Goal: Task Accomplishment & Management: Use online tool/utility

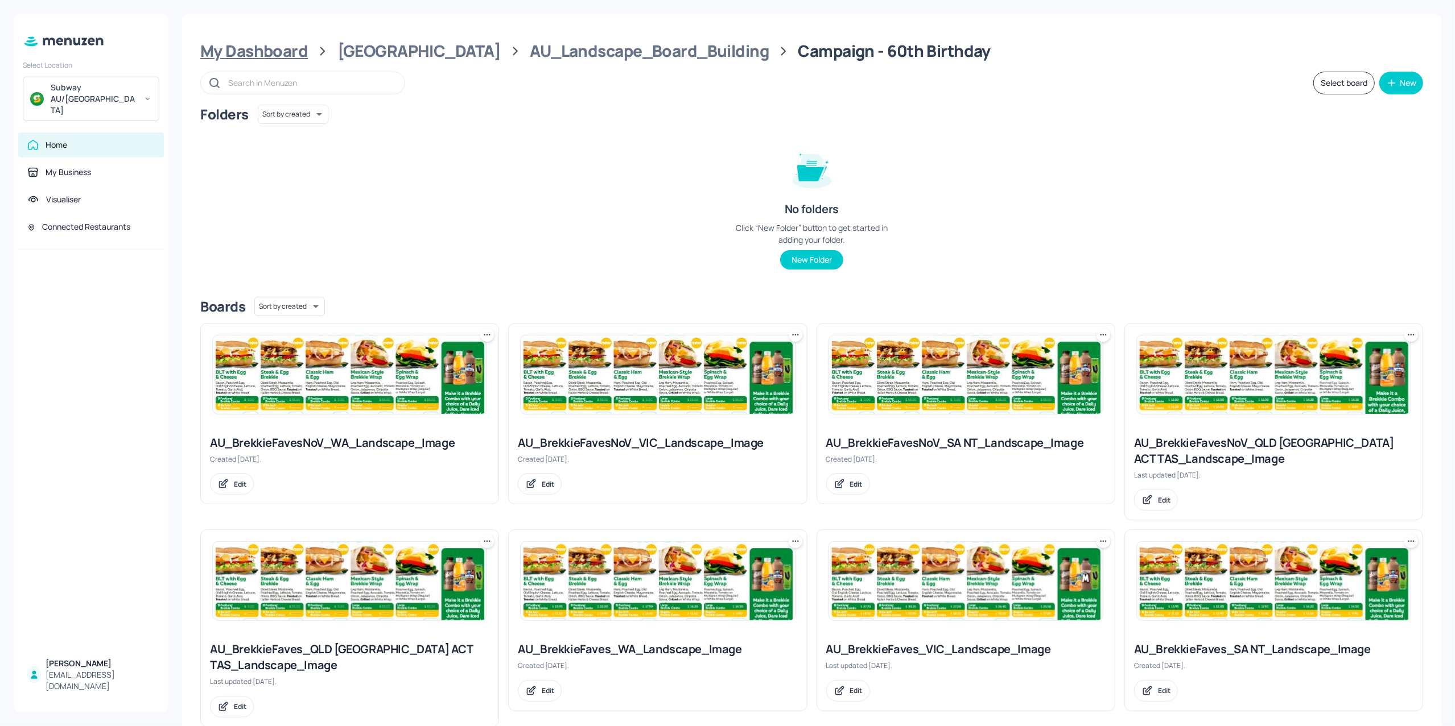
click at [245, 53] on div "My Dashboard" at bounding box center [254, 51] width 108 height 20
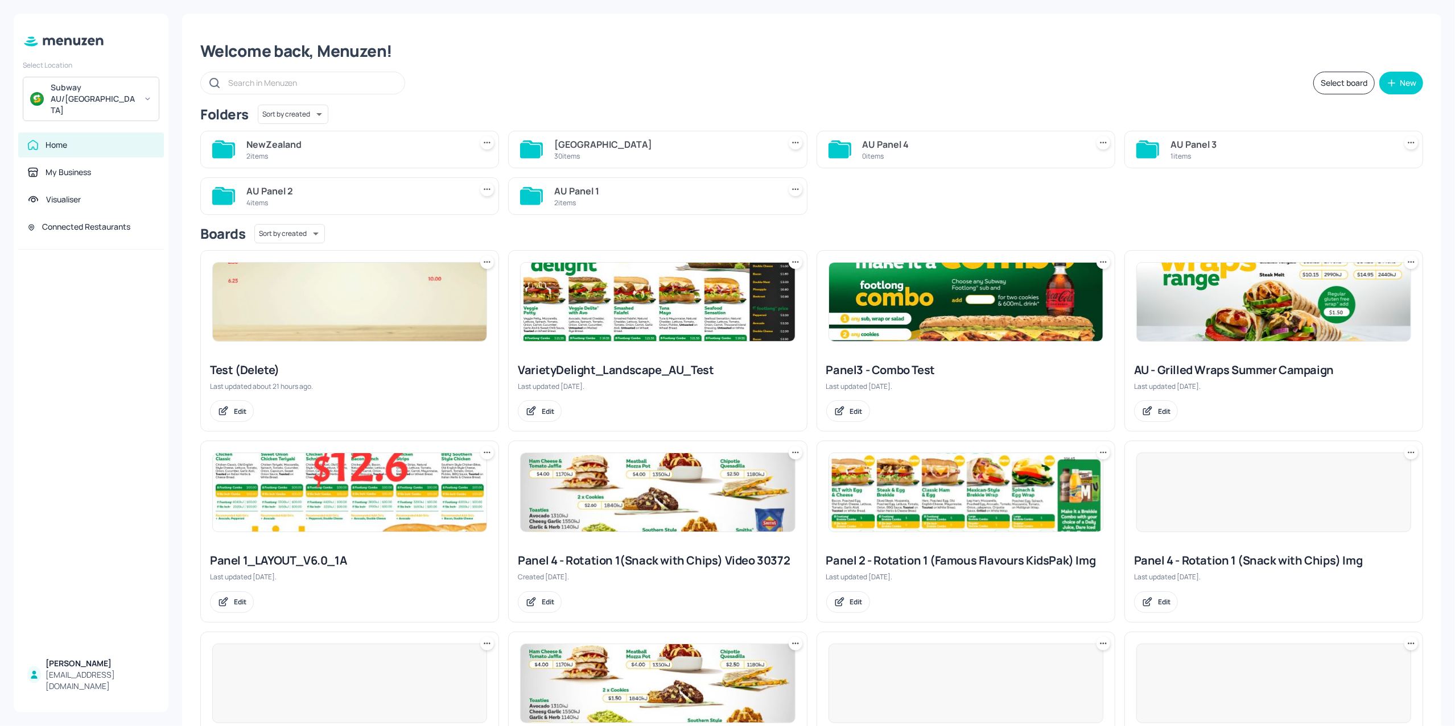
click at [334, 148] on div "NewZealand" at bounding box center [356, 145] width 220 height 14
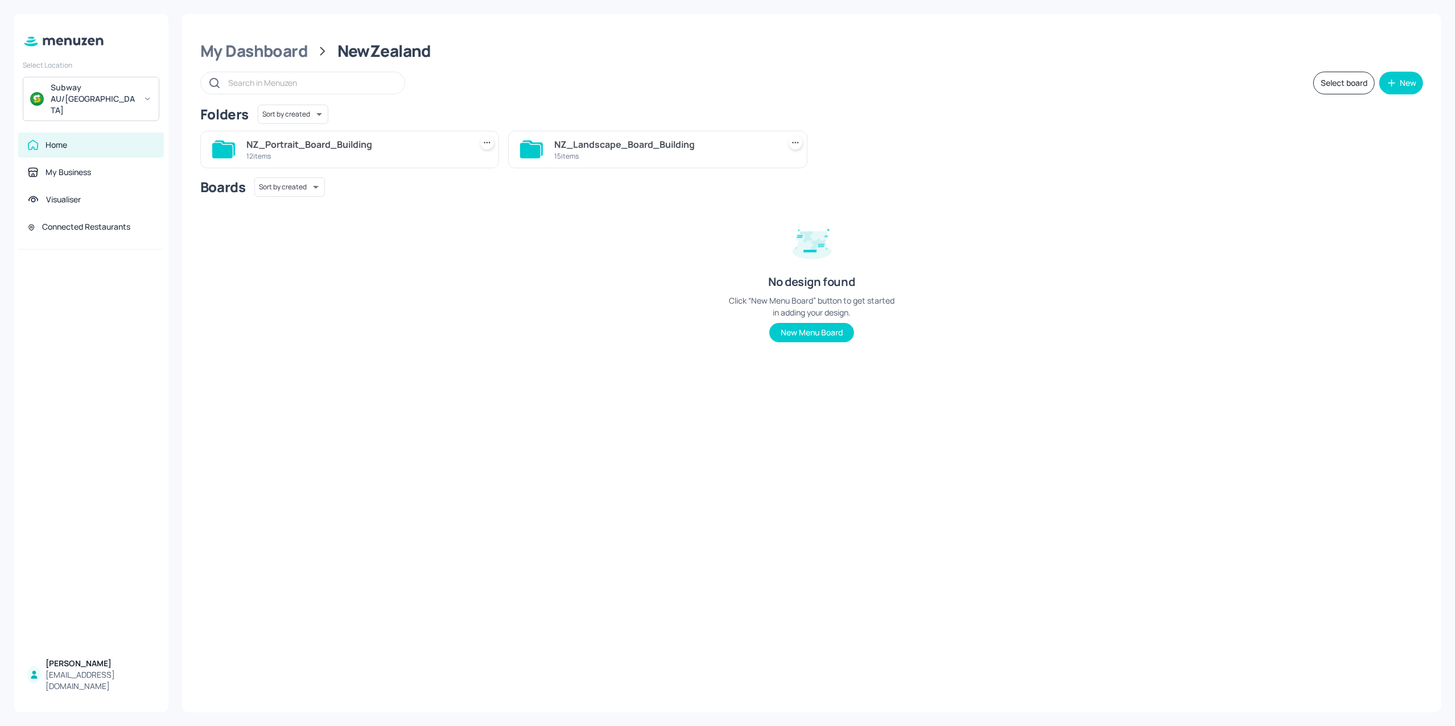
click at [569, 144] on div "NZ_Landscape_Board_Building" at bounding box center [664, 145] width 220 height 14
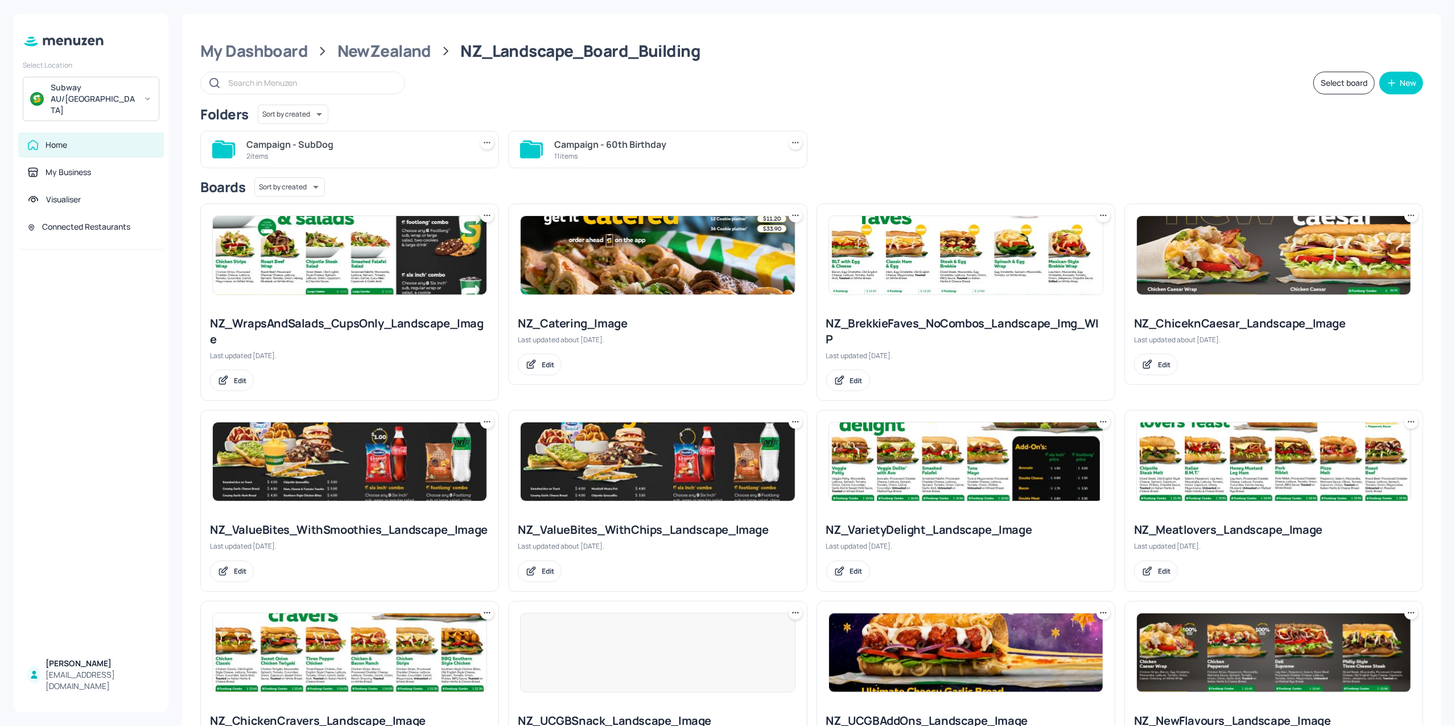
click at [337, 156] on div "2 items" at bounding box center [356, 156] width 220 height 10
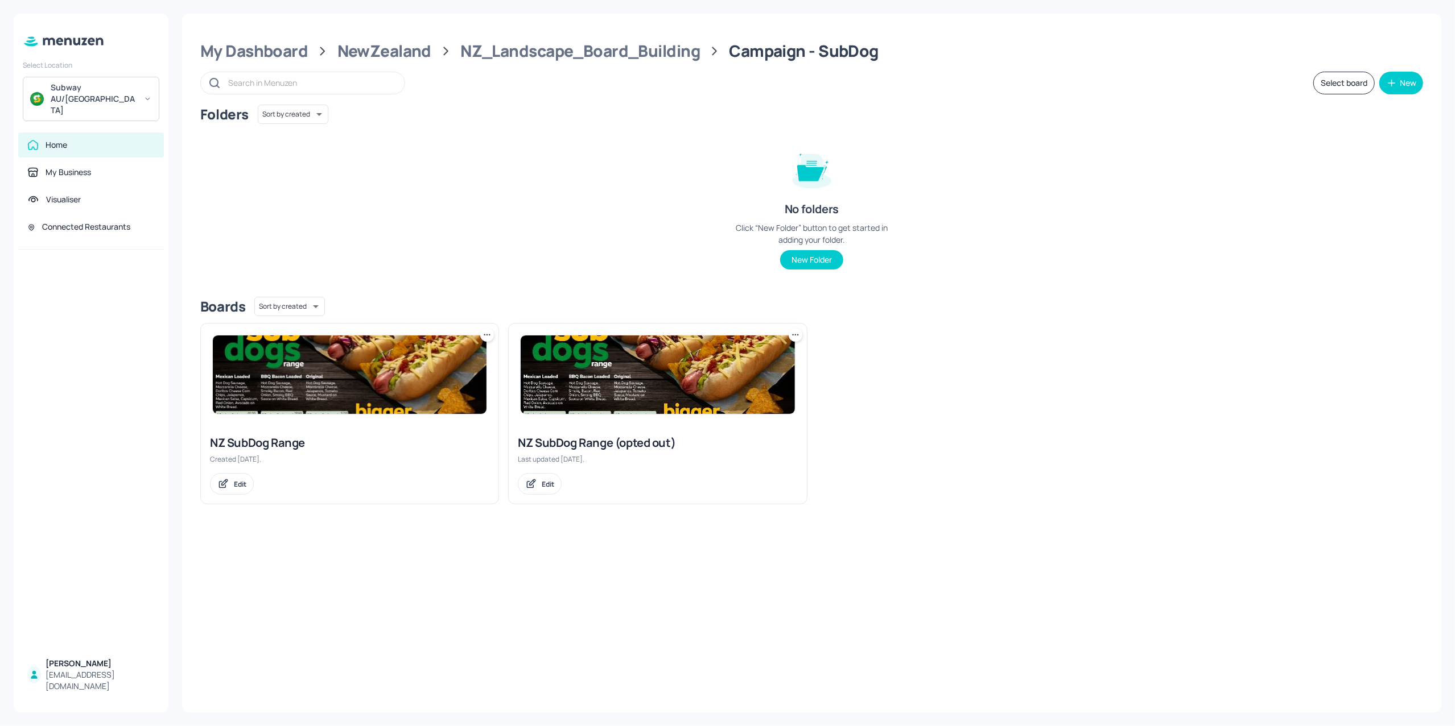
click at [320, 373] on img at bounding box center [350, 375] width 274 height 79
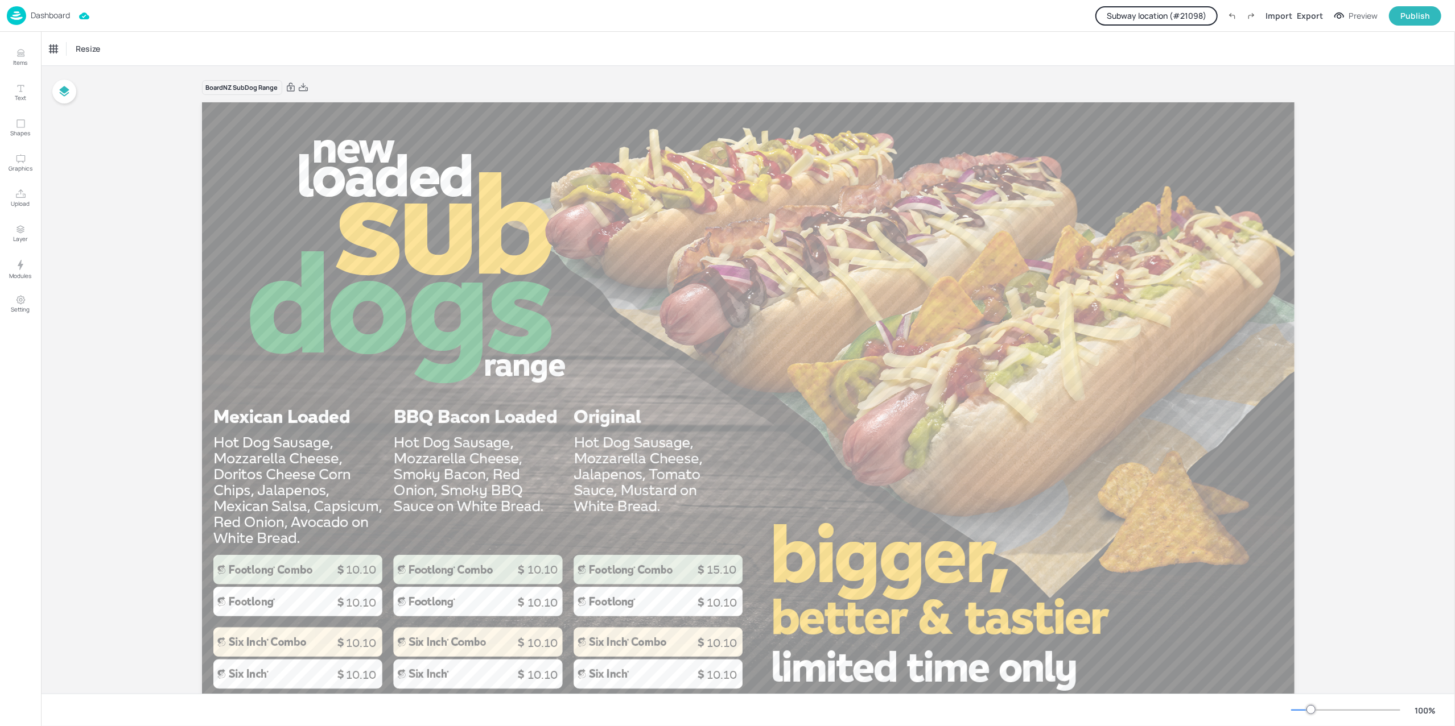
click at [1170, 12] on button "Subway location (# 21098 )" at bounding box center [1156, 15] width 122 height 19
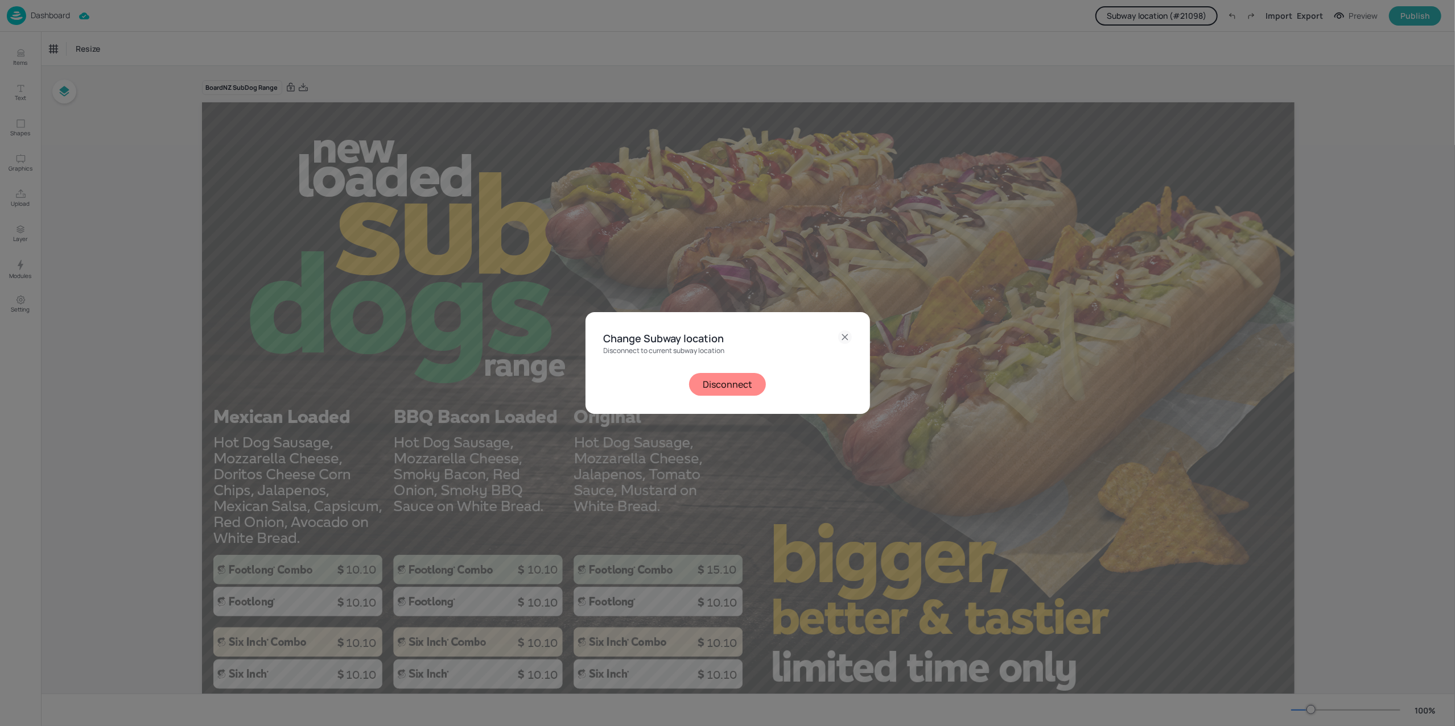
click at [721, 385] on button "Disconnect" at bounding box center [727, 384] width 77 height 23
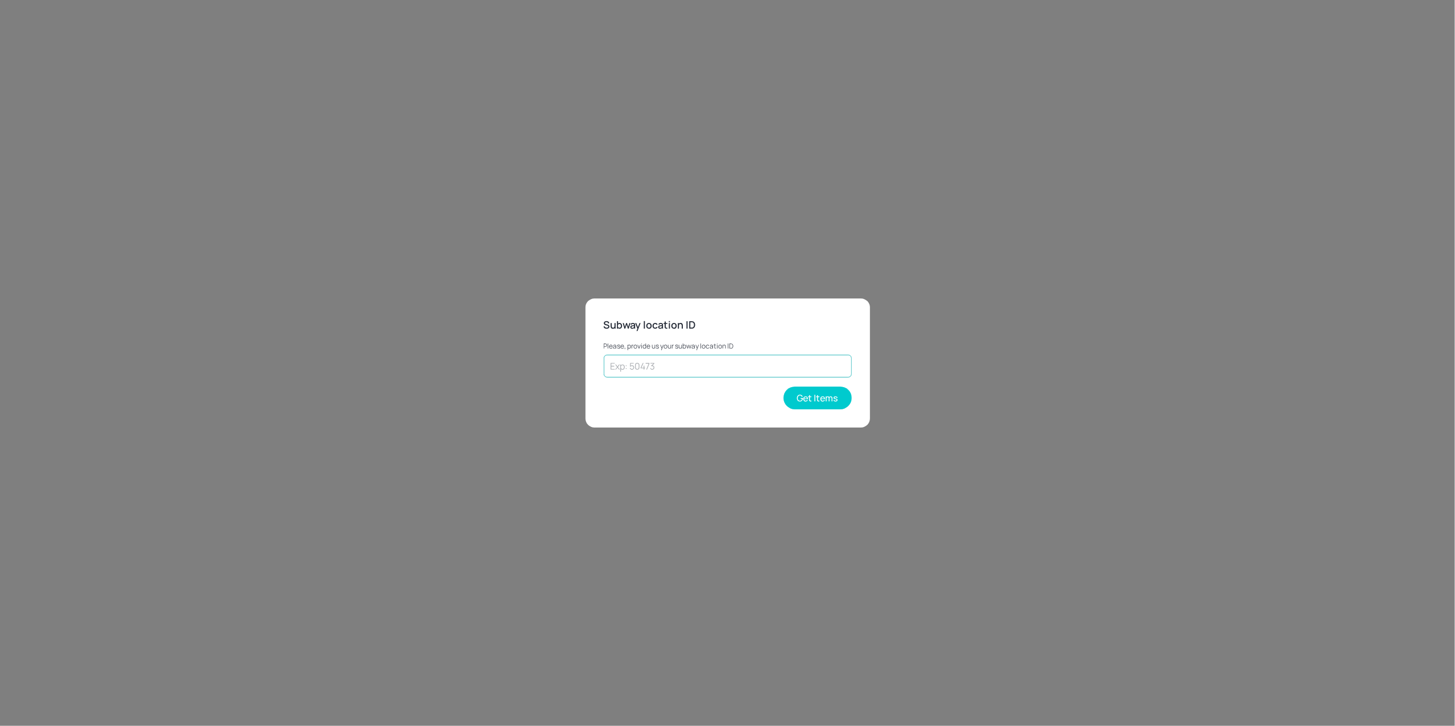
click at [724, 369] on input "text" at bounding box center [728, 366] width 248 height 23
type input "26790"
click at [821, 400] on button "Get Items" at bounding box center [817, 398] width 68 height 23
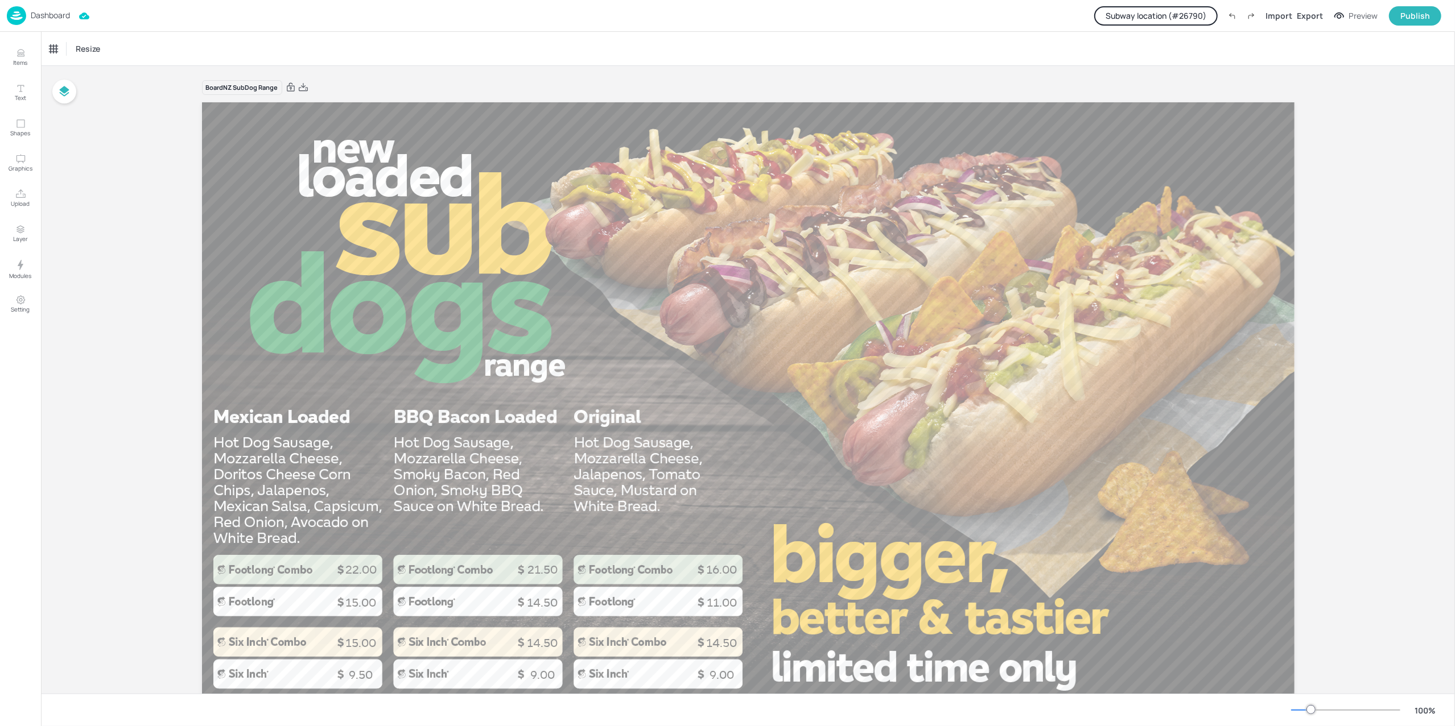
click at [40, 18] on p "Dashboard" at bounding box center [50, 15] width 39 height 8
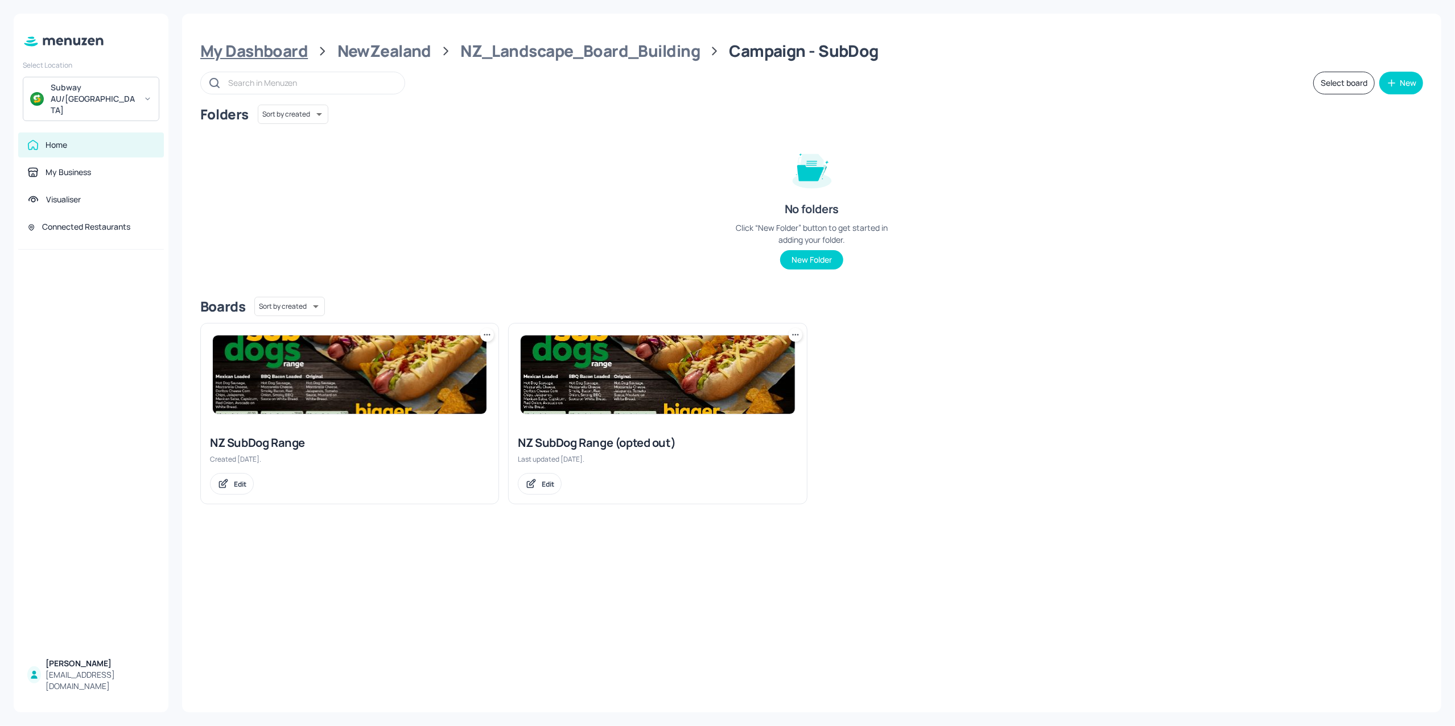
click at [251, 55] on div "My Dashboard" at bounding box center [254, 51] width 108 height 20
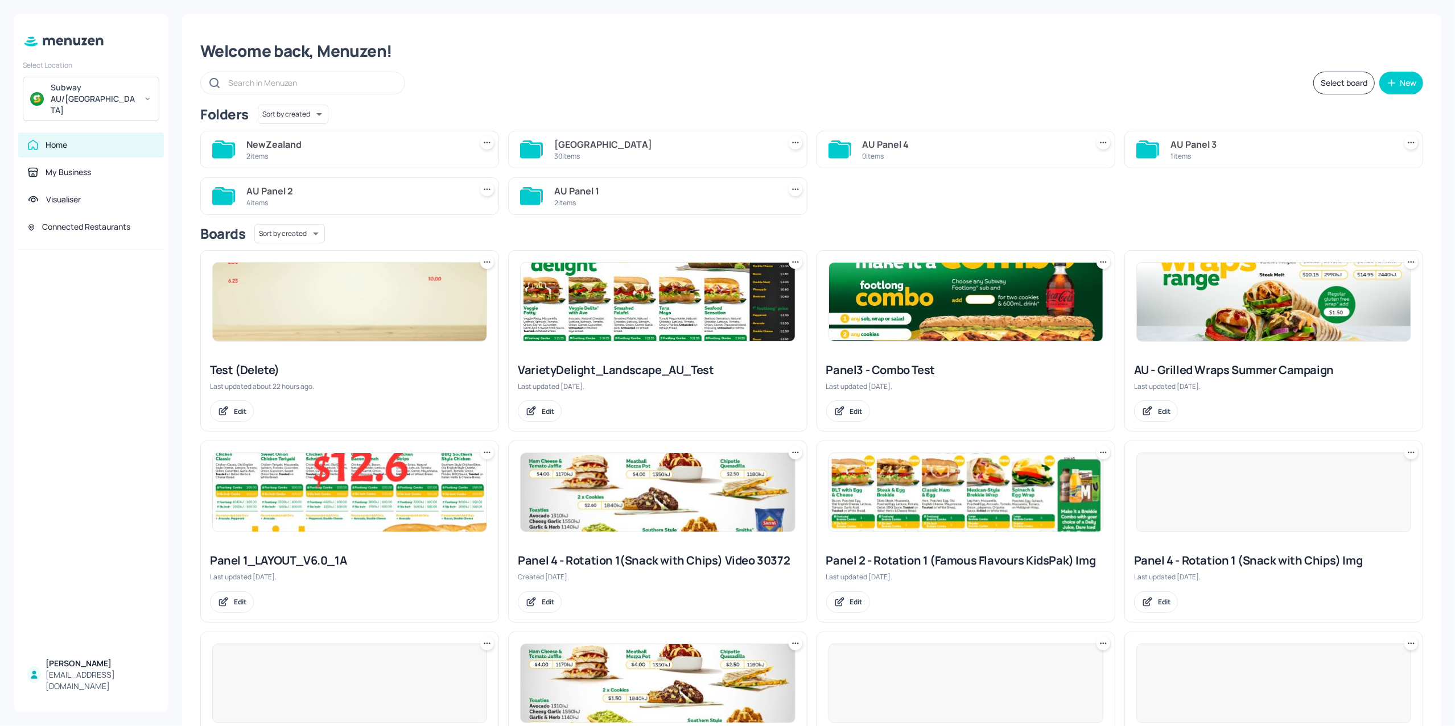
click at [709, 151] on div "[GEOGRAPHIC_DATA]" at bounding box center [664, 145] width 220 height 14
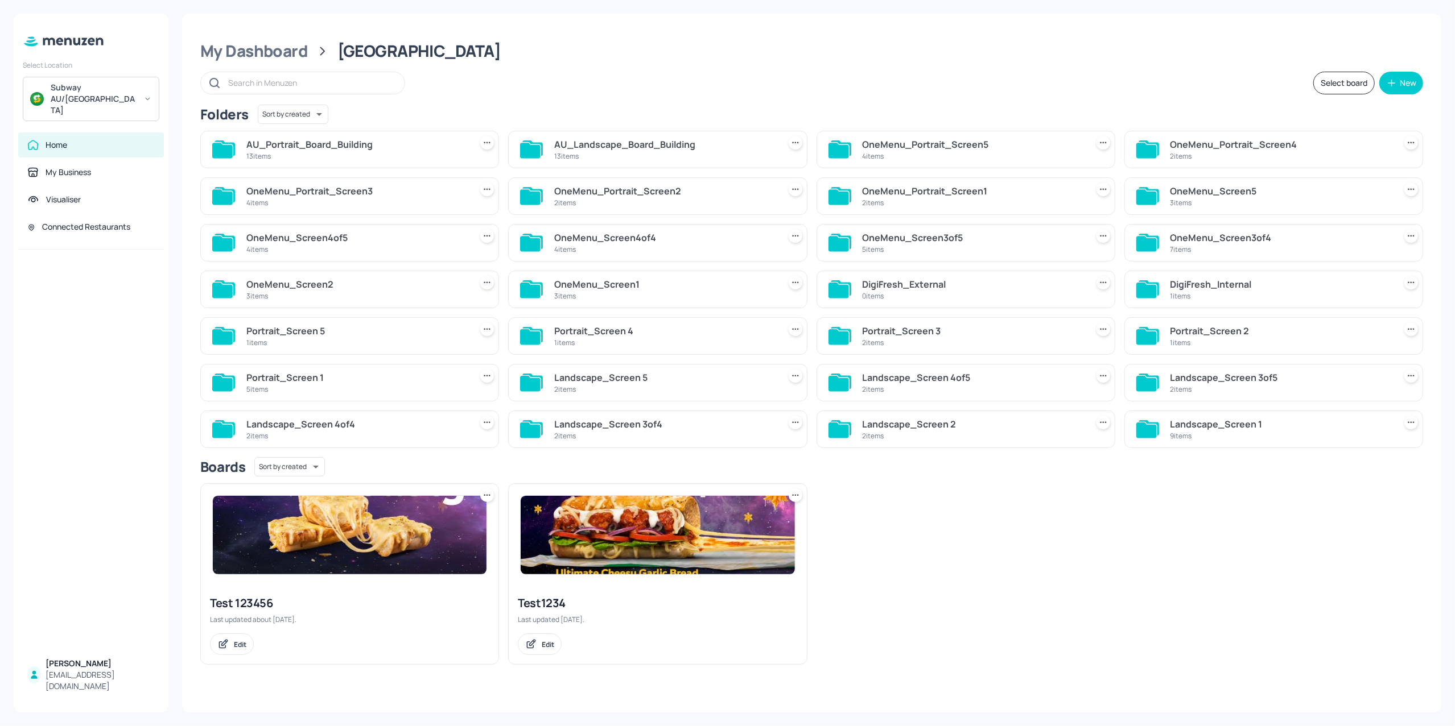
click at [598, 139] on div "AU_Landscape_Board_Building" at bounding box center [664, 145] width 220 height 14
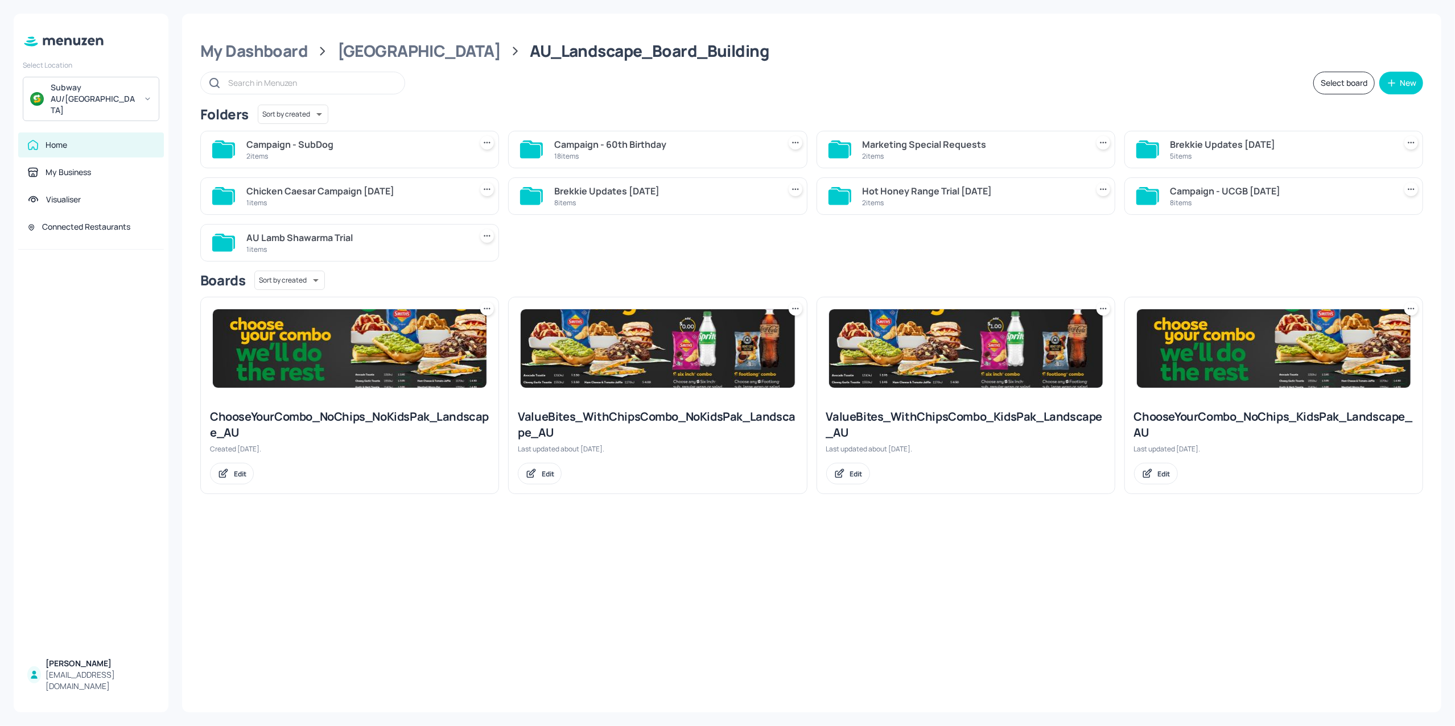
click at [323, 137] on div "Campaign - SubDog 2 items" at bounding box center [356, 149] width 220 height 27
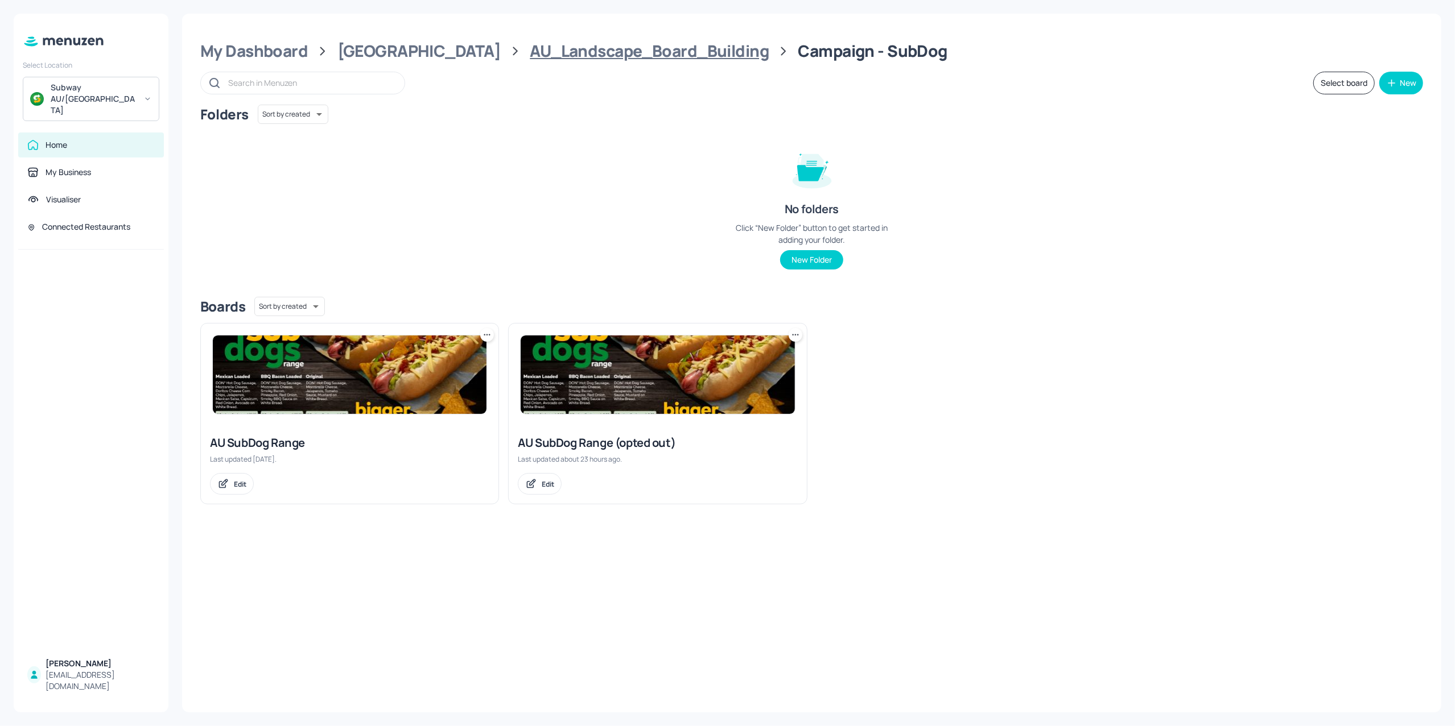
click at [530, 48] on div "AU_Landscape_Board_Building" at bounding box center [649, 51] width 239 height 20
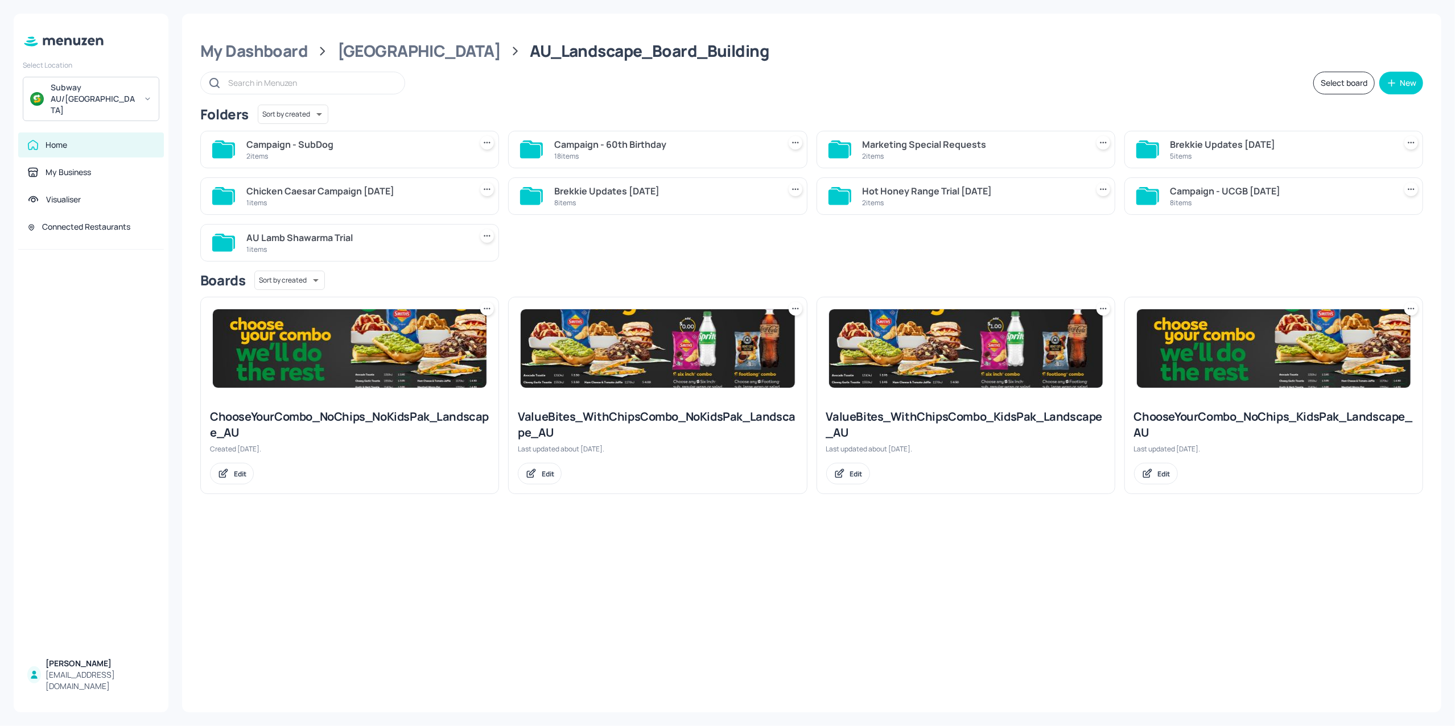
click at [597, 141] on div "Campaign - 60th Birthday" at bounding box center [664, 145] width 220 height 14
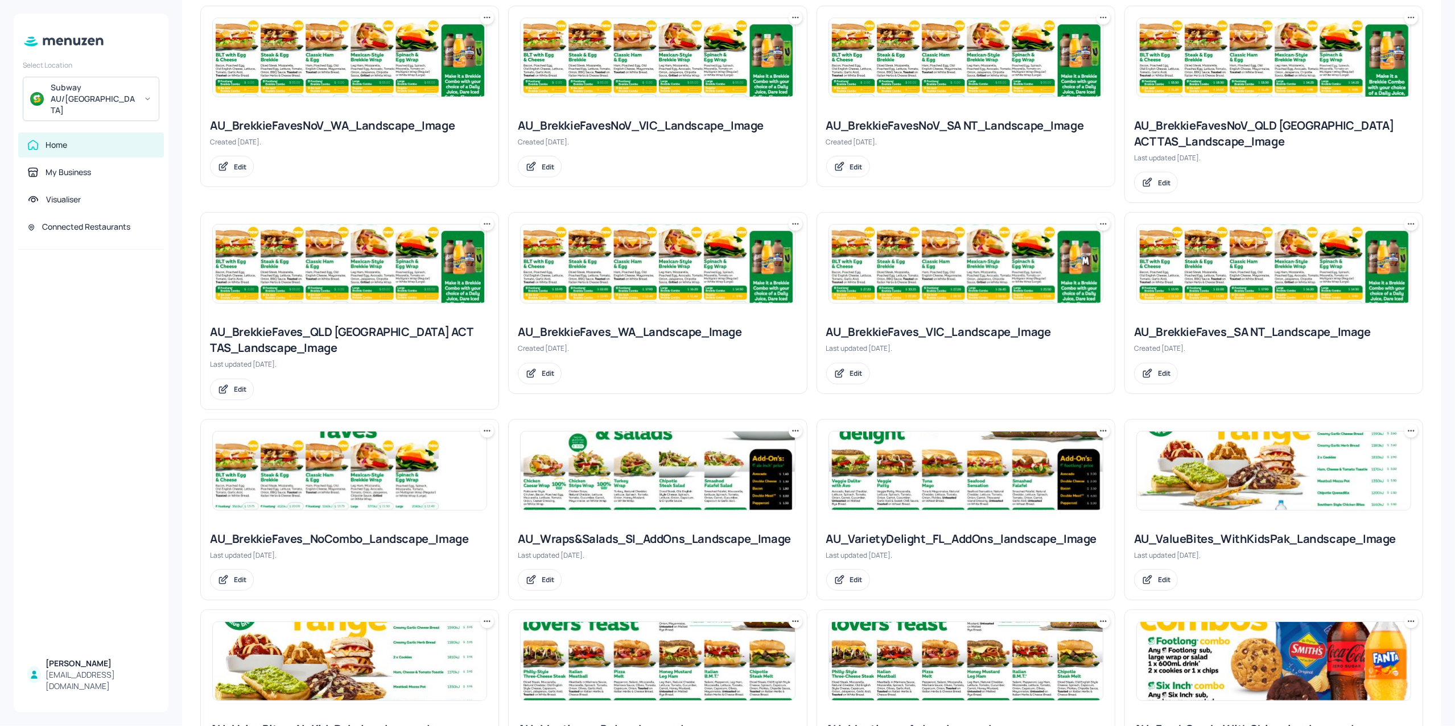
scroll to position [379, 0]
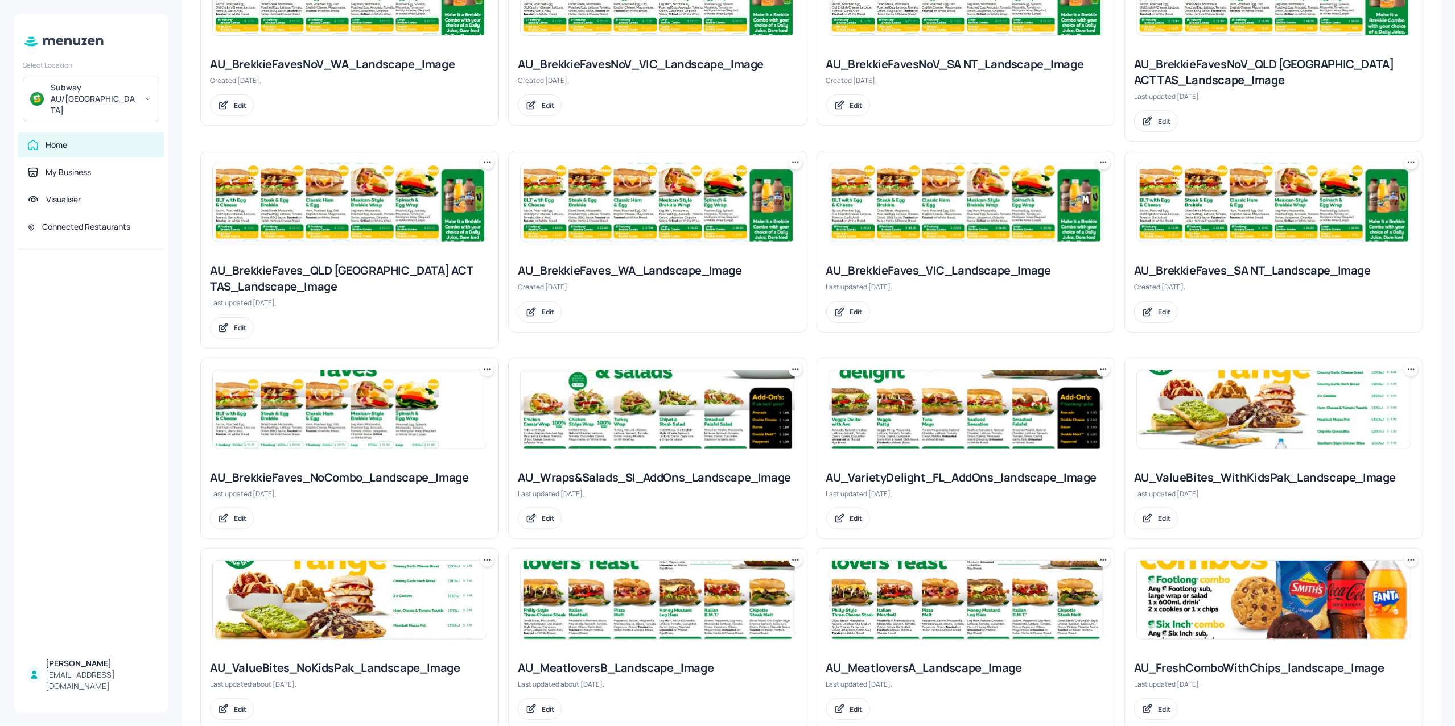
click at [957, 412] on img at bounding box center [966, 409] width 274 height 79
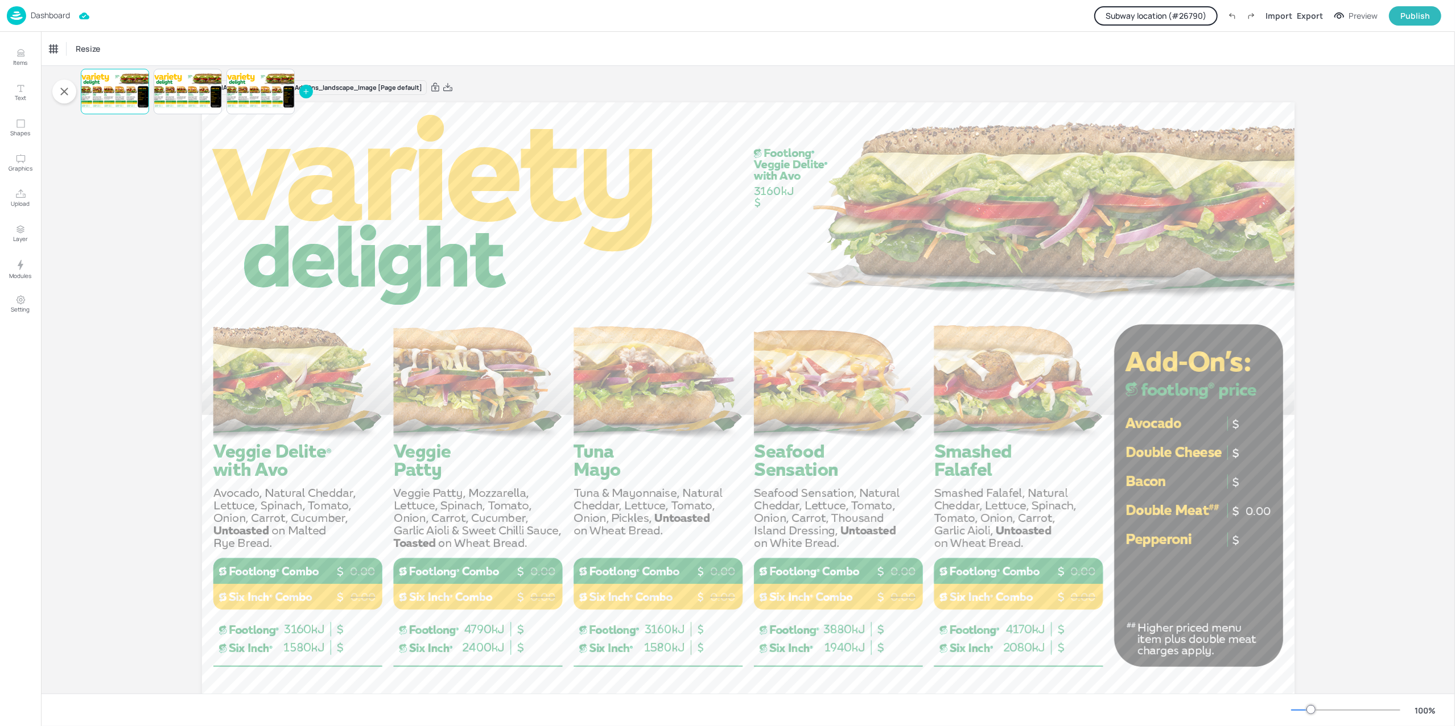
click at [1175, 19] on button "Subway location (# 26790 )" at bounding box center [1155, 15] width 123 height 19
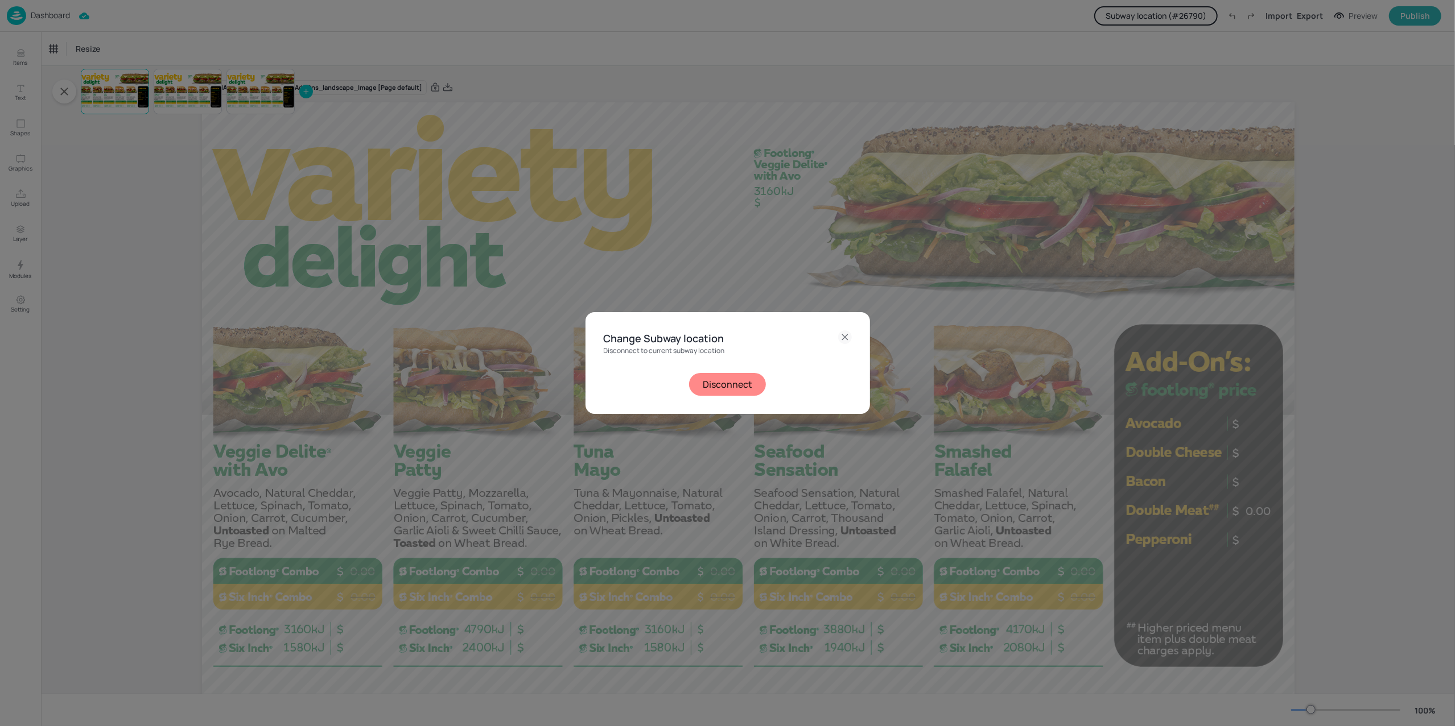
click at [722, 388] on button "Disconnect" at bounding box center [727, 384] width 77 height 23
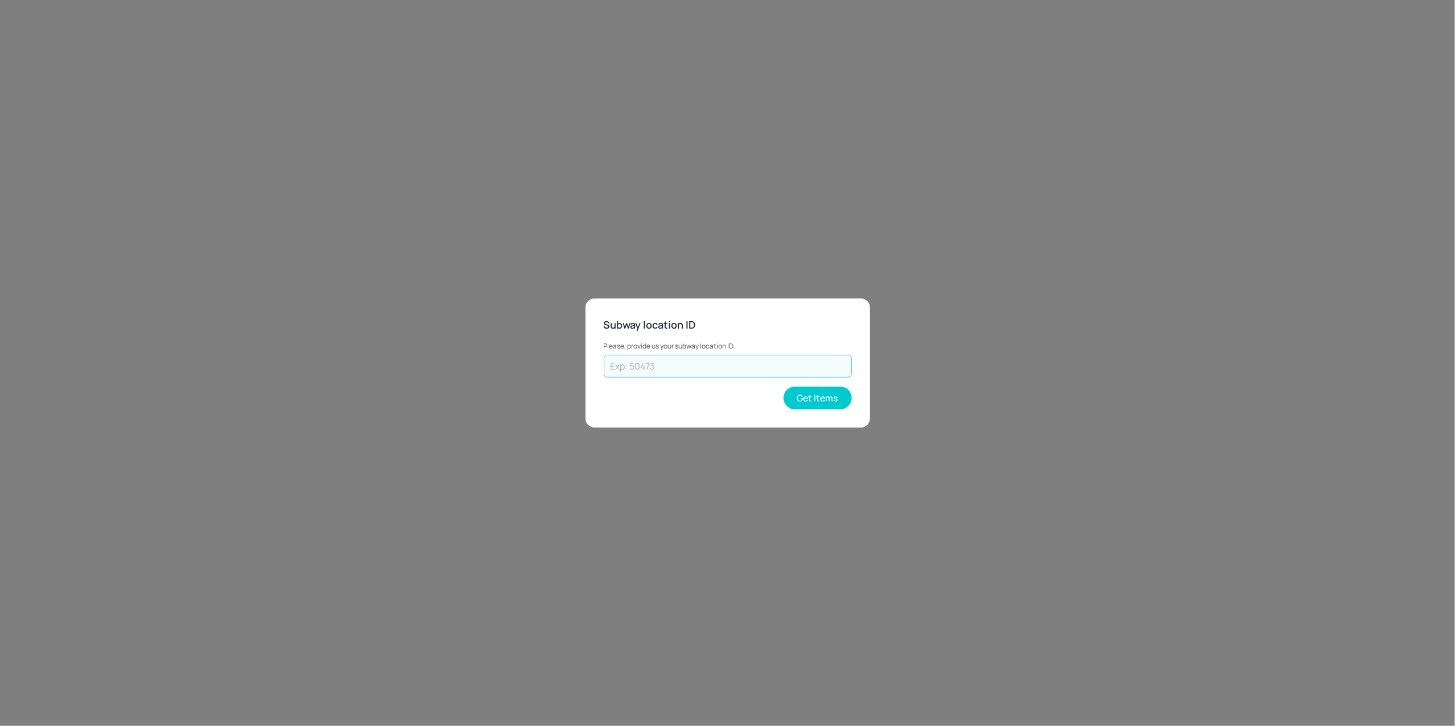
click at [739, 367] on input "text" at bounding box center [728, 366] width 248 height 23
type input "21467"
click at [846, 403] on button "Get Items" at bounding box center [817, 398] width 68 height 23
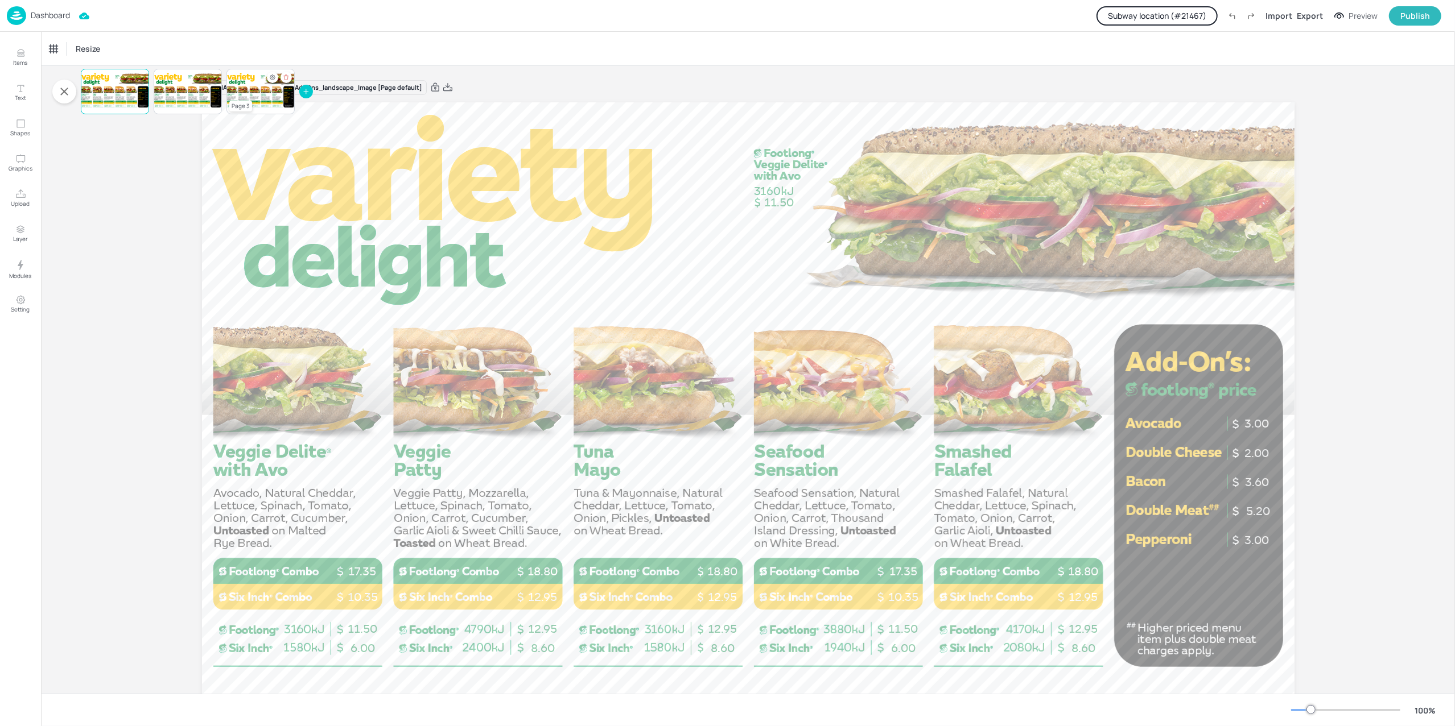
click at [255, 81] on div at bounding box center [260, 91] width 68 height 39
click at [270, 76] on icon "Hide condition" at bounding box center [272, 77] width 7 height 7
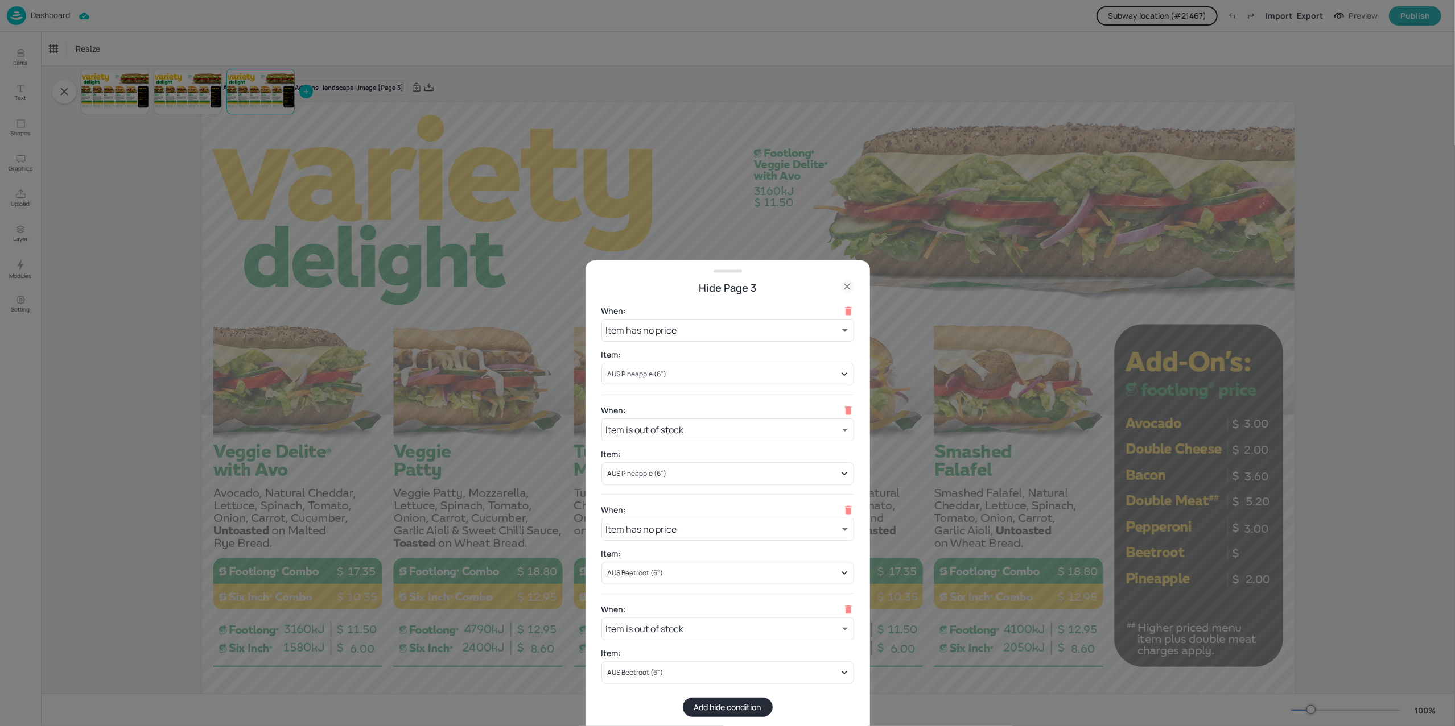
click at [132, 432] on div at bounding box center [727, 363] width 1455 height 726
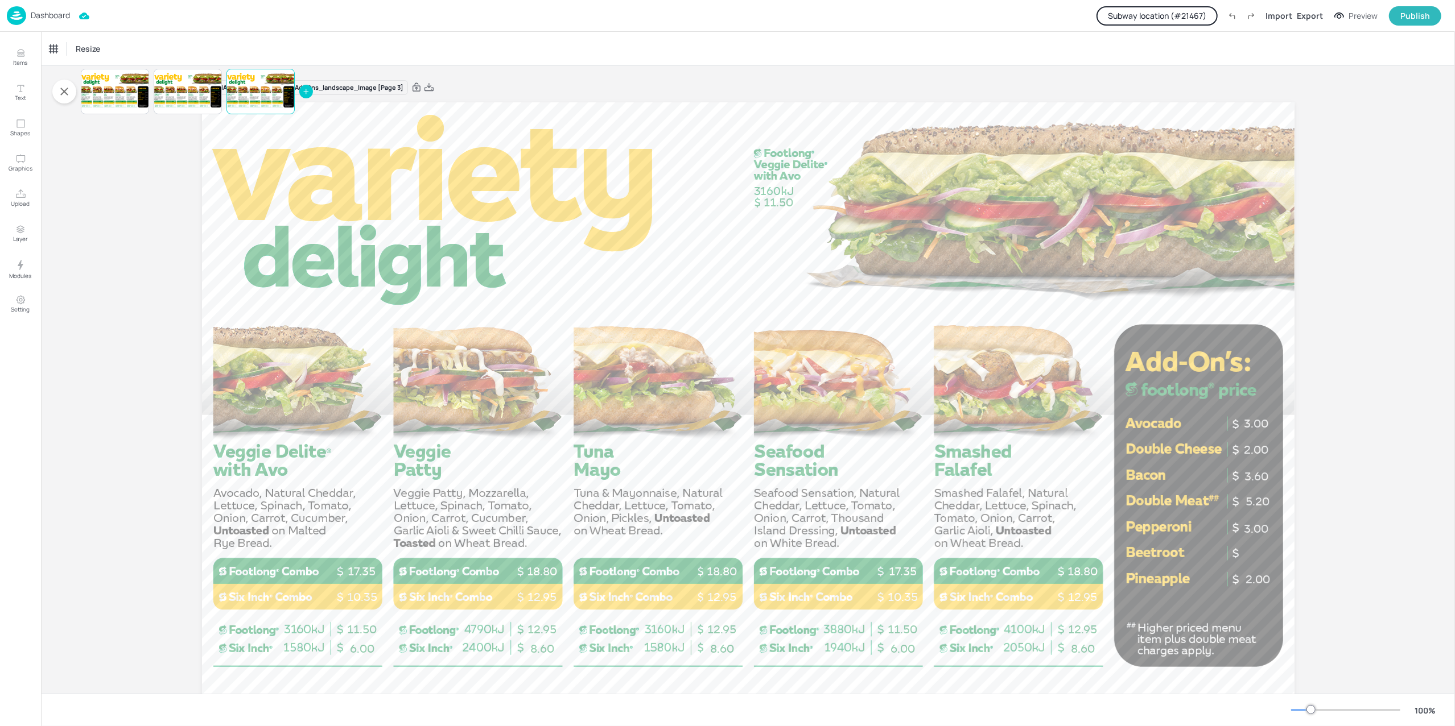
click at [55, 18] on p "Dashboard" at bounding box center [50, 15] width 39 height 8
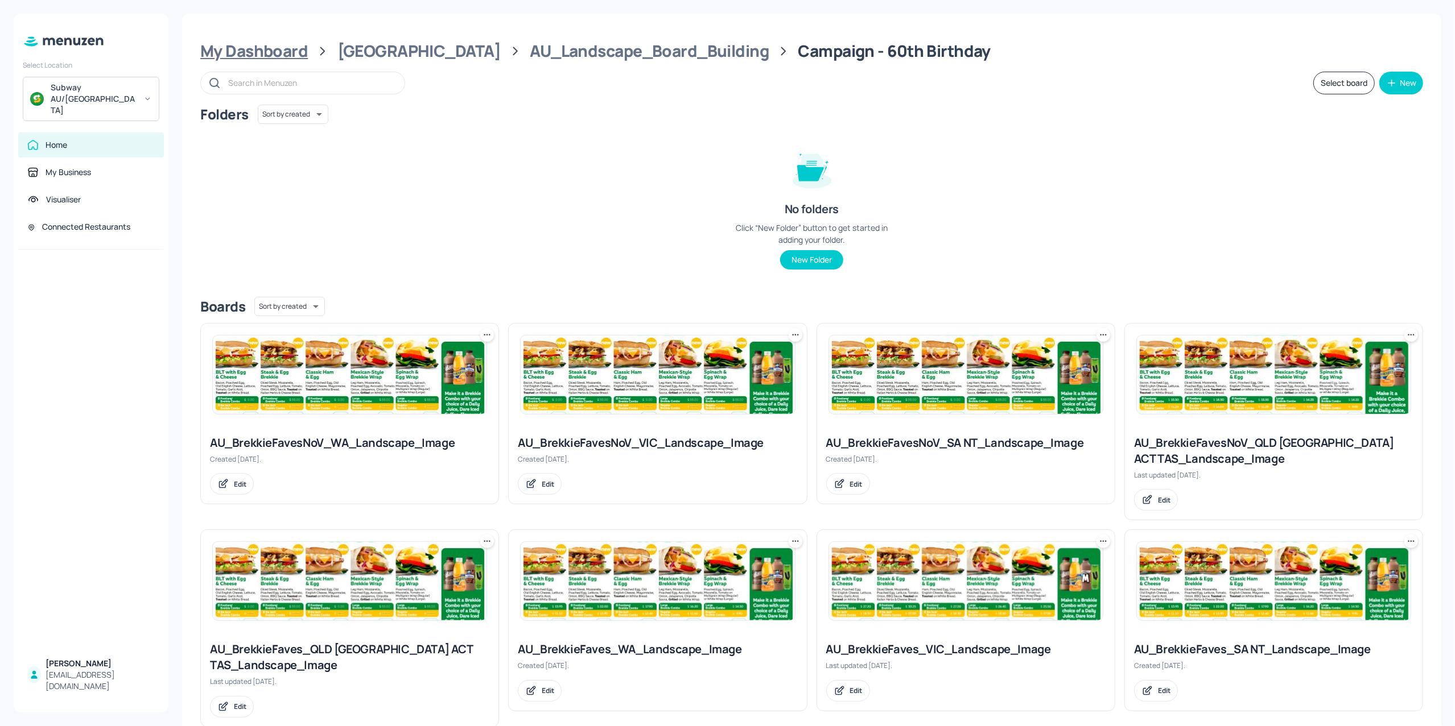
click at [249, 52] on div "My Dashboard" at bounding box center [254, 51] width 108 height 20
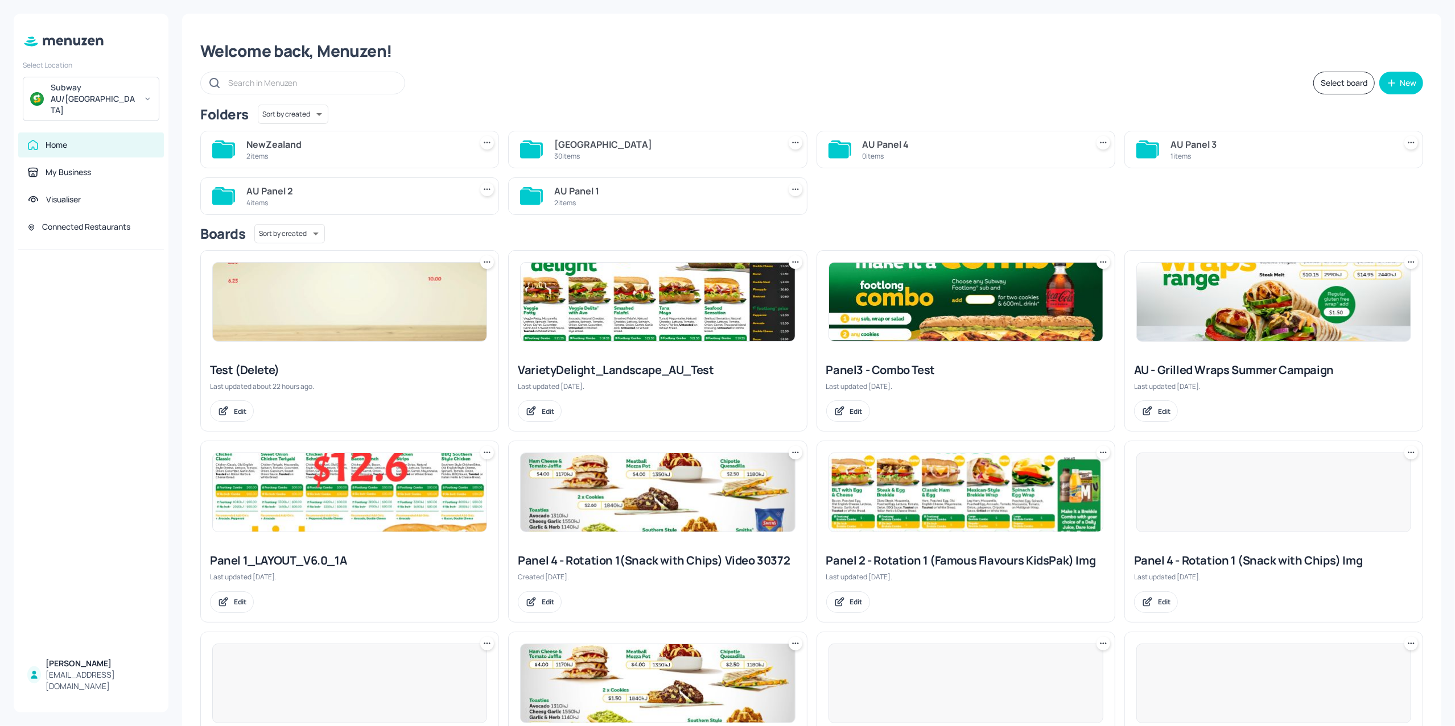
click at [310, 158] on div "2 items" at bounding box center [356, 156] width 220 height 10
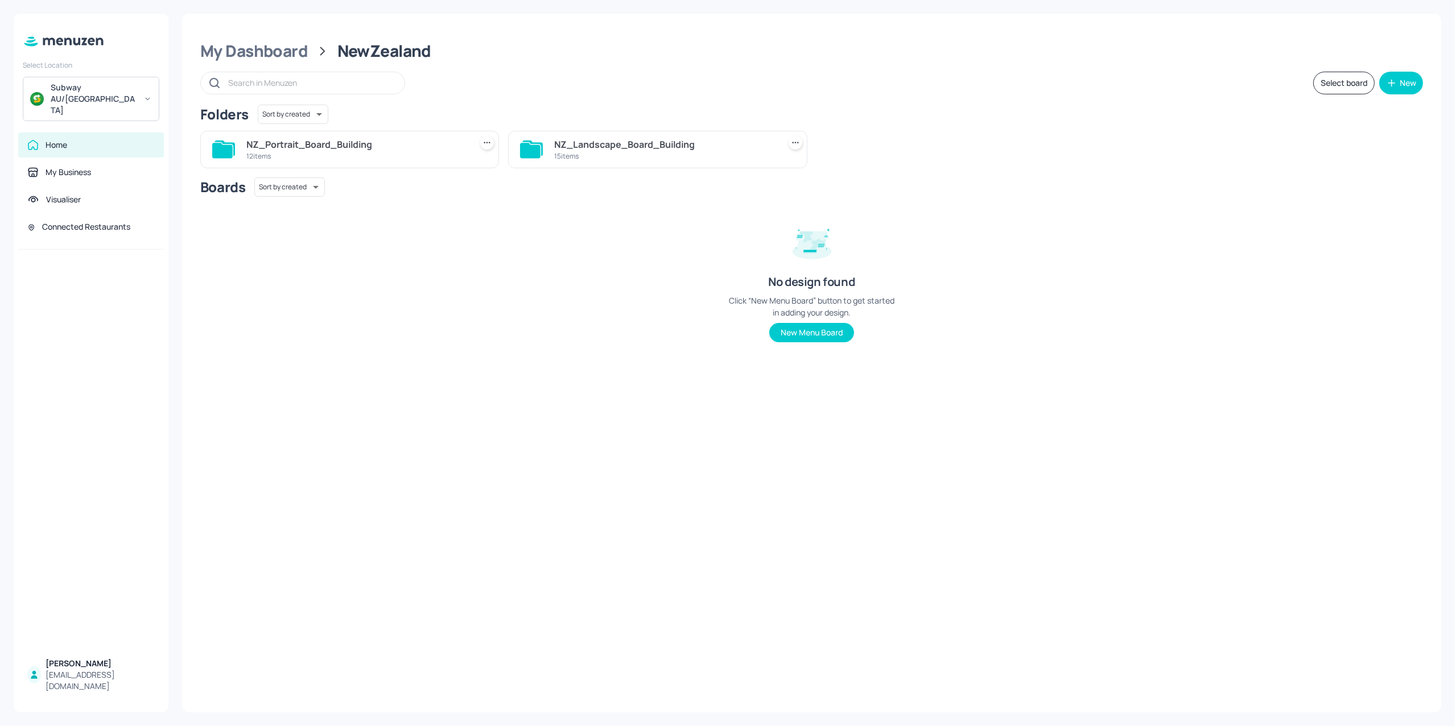
click at [574, 141] on div "NZ_Landscape_Board_Building" at bounding box center [664, 145] width 220 height 14
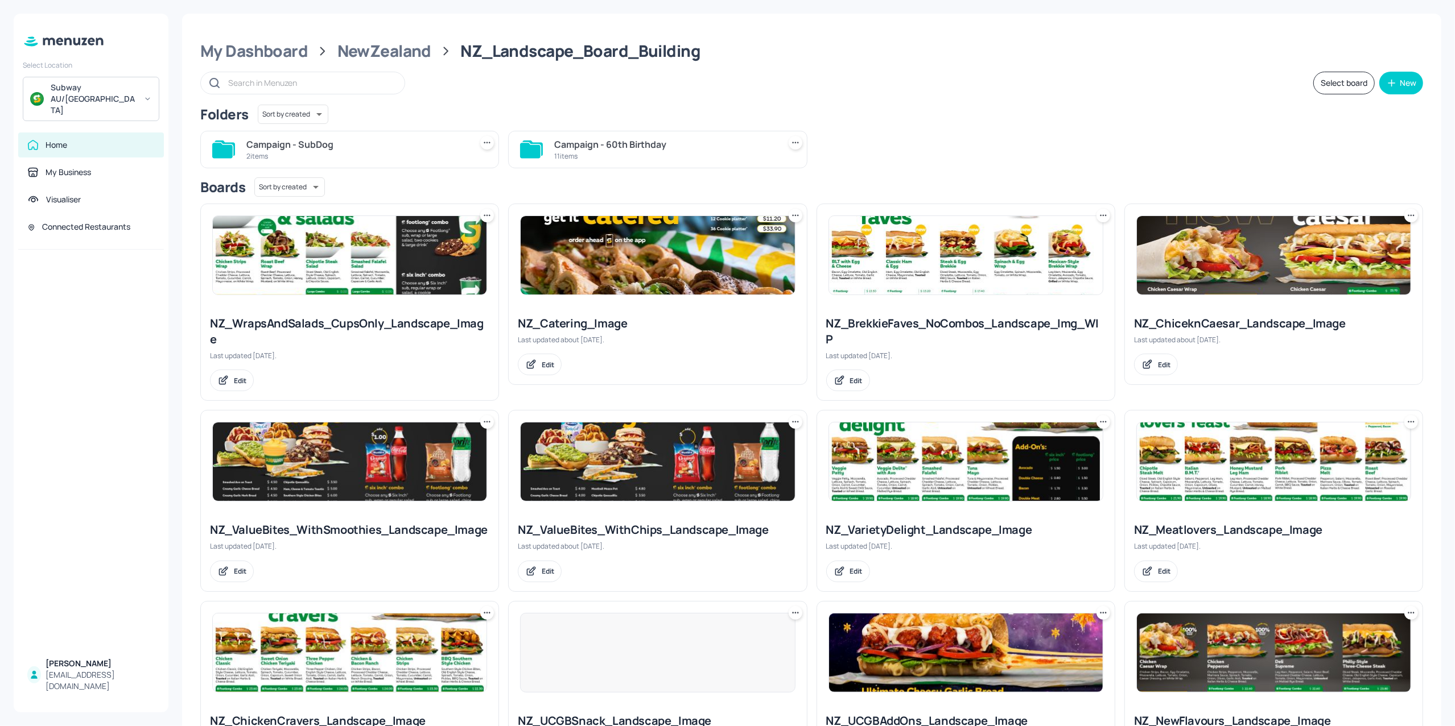
click at [352, 154] on div "2 items" at bounding box center [356, 156] width 220 height 10
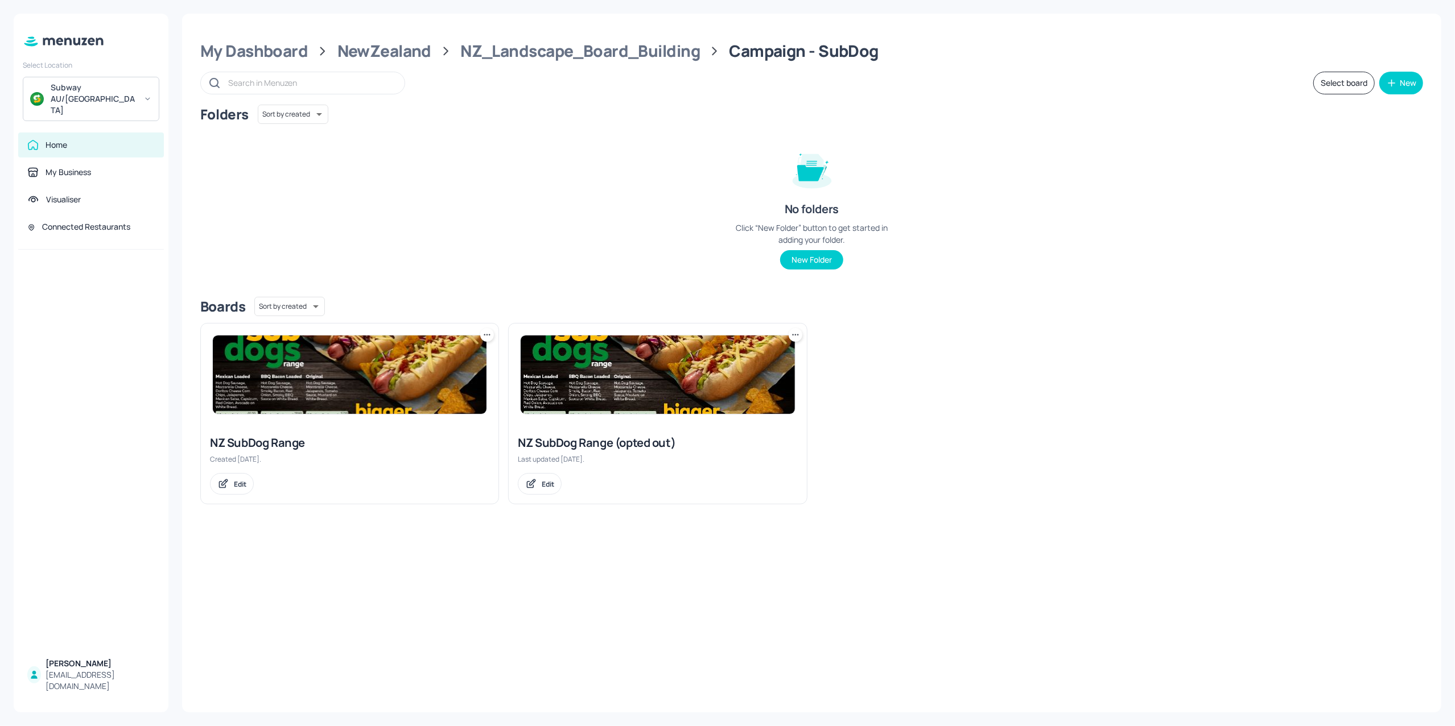
click at [319, 391] on img at bounding box center [350, 375] width 274 height 79
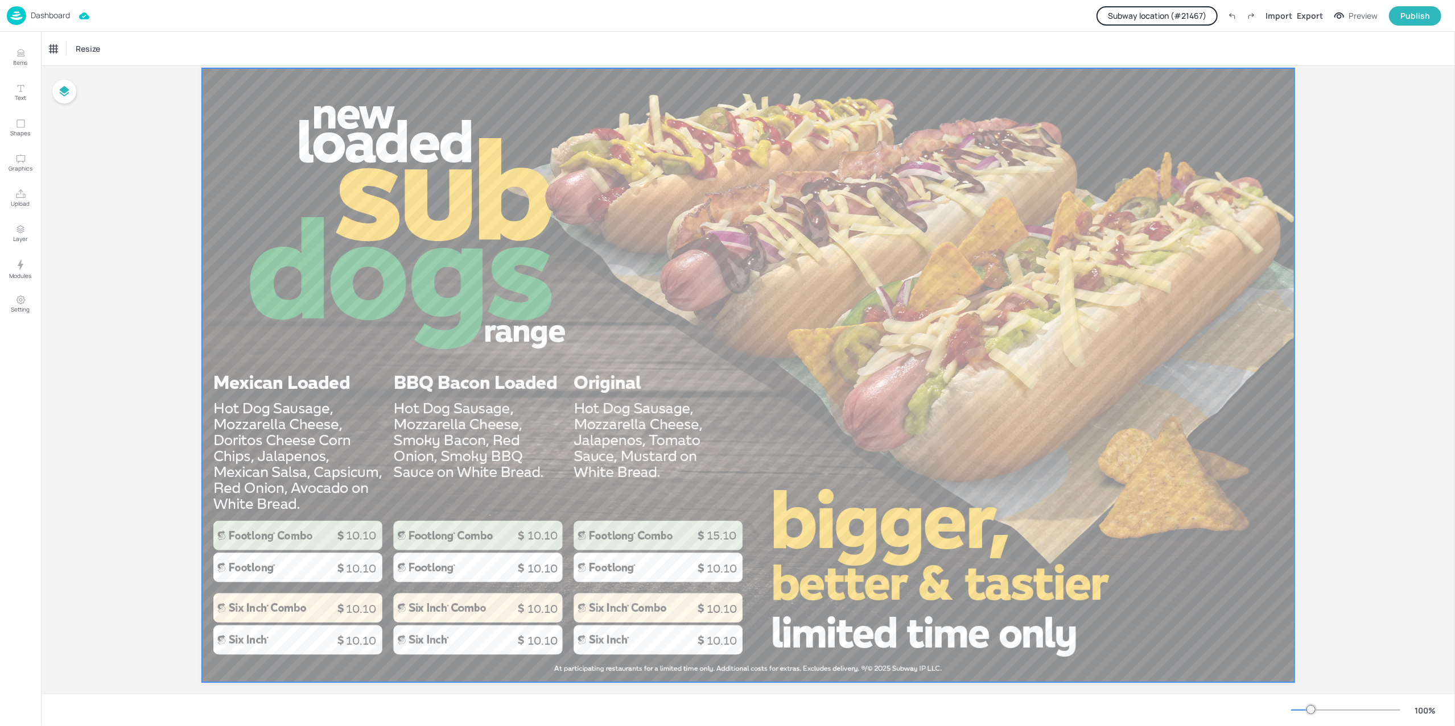
scroll to position [51, 0]
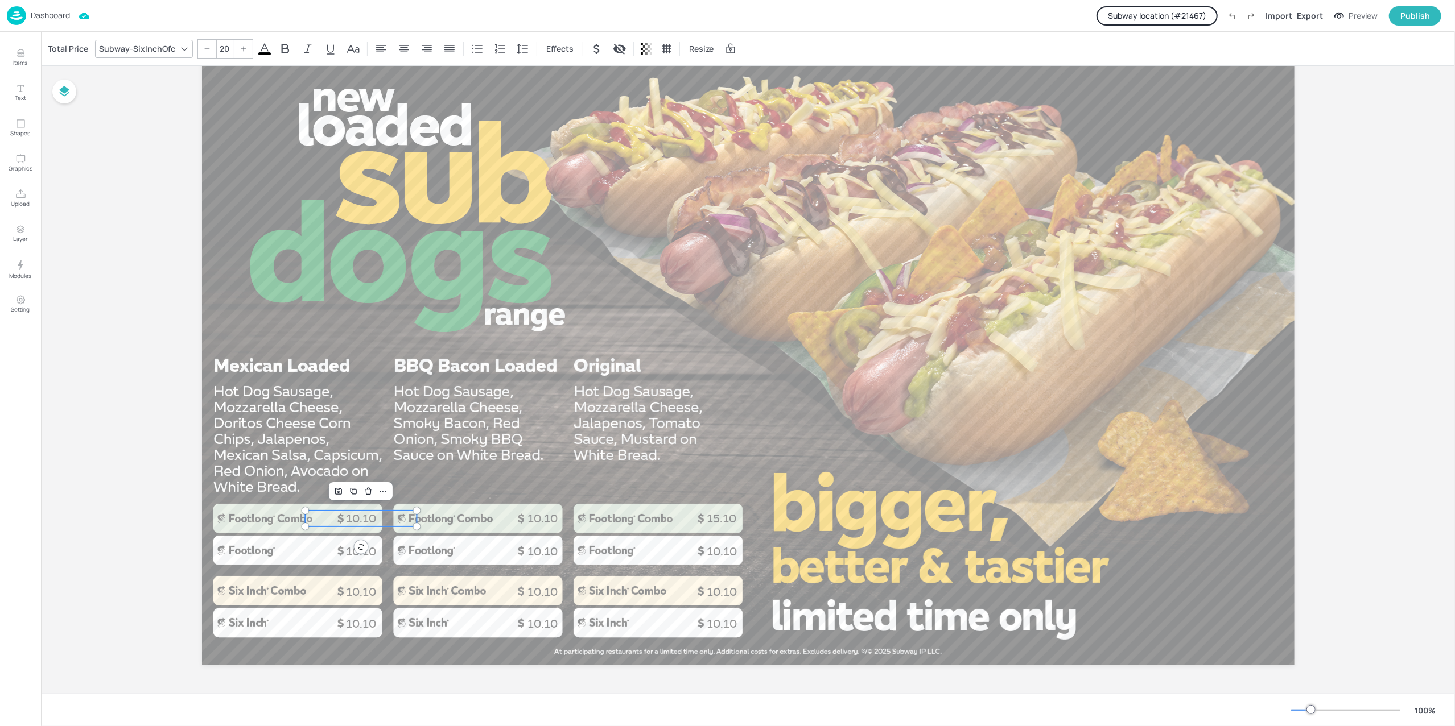
click at [342, 513] on p "10.10" at bounding box center [361, 519] width 112 height 16
click at [76, 47] on div "Total Price" at bounding box center [68, 49] width 45 height 18
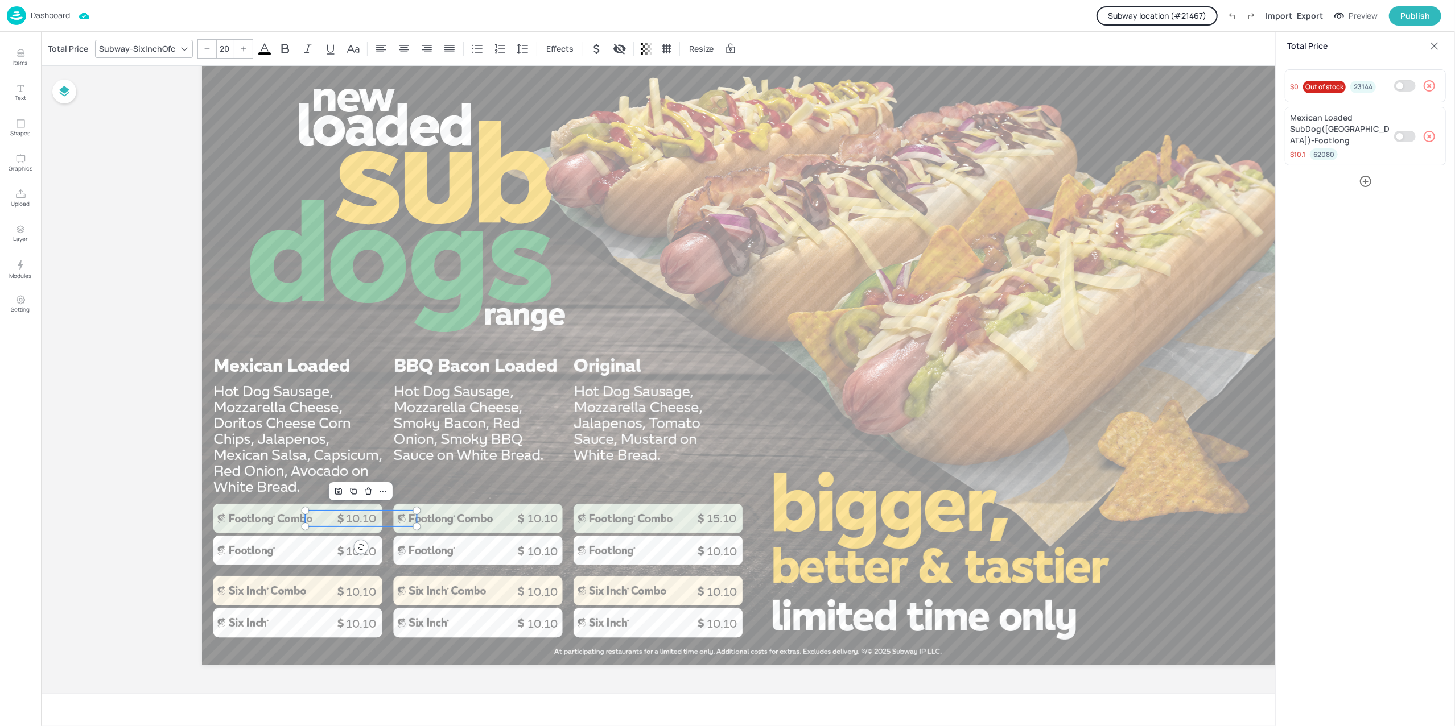
click at [1163, 16] on button "Subway location (# 21467 )" at bounding box center [1156, 15] width 121 height 19
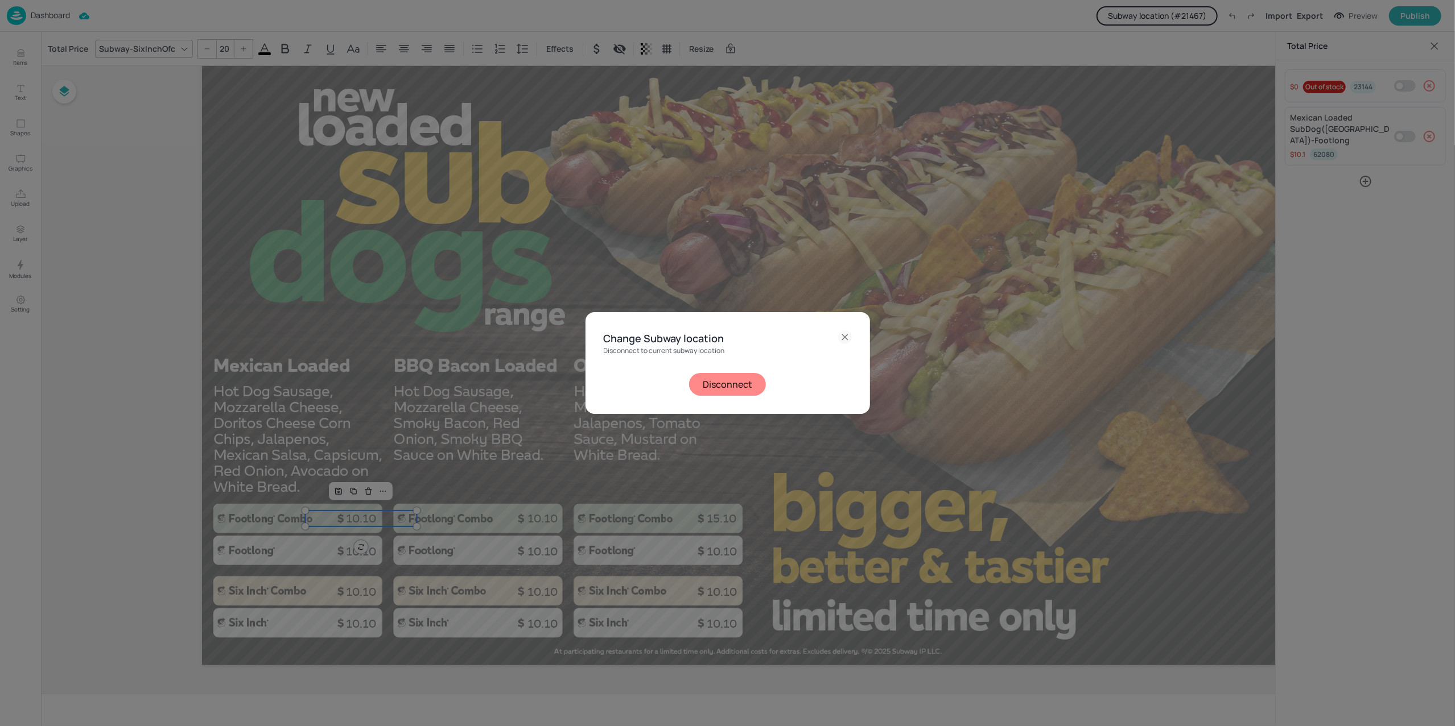
click at [733, 393] on button "Disconnect" at bounding box center [727, 384] width 77 height 23
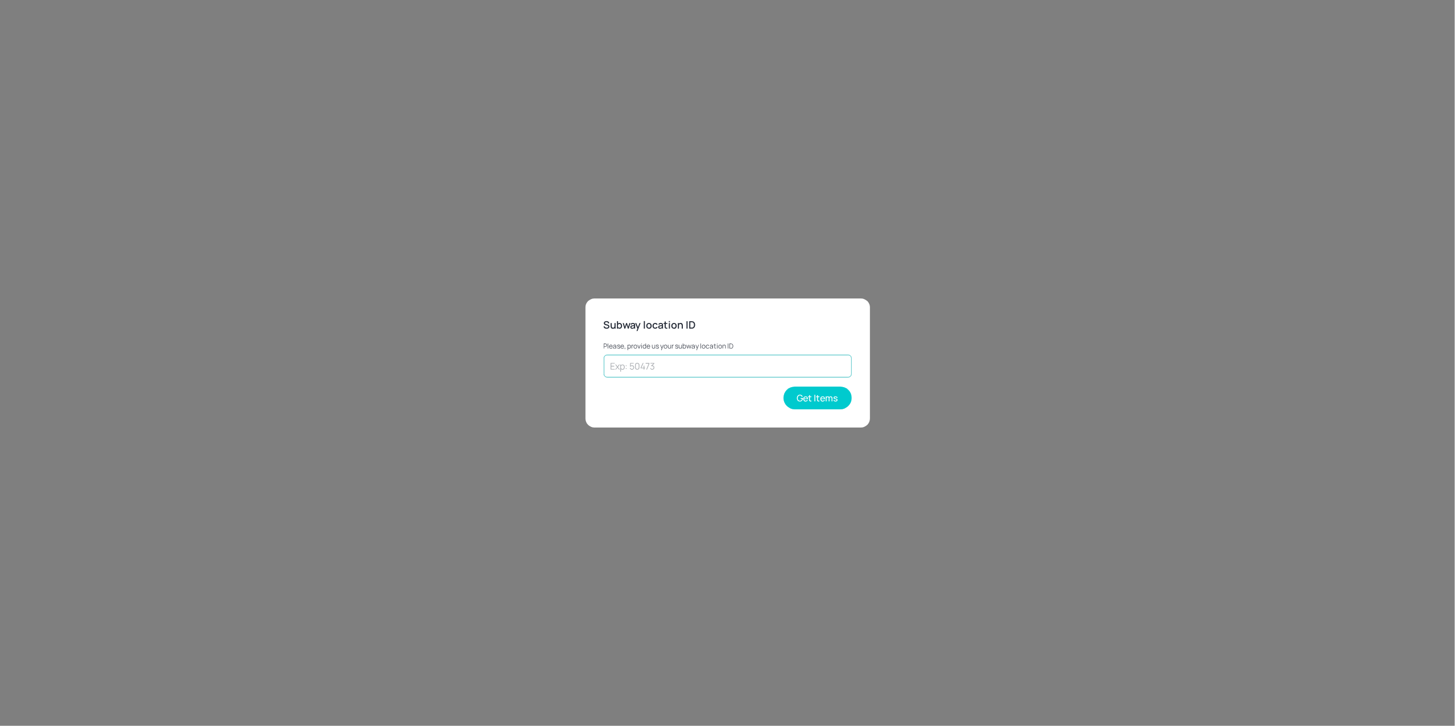
click at [704, 366] on input "text" at bounding box center [728, 366] width 248 height 23
type input "26790"
click at [819, 403] on button "Get Items" at bounding box center [817, 398] width 68 height 23
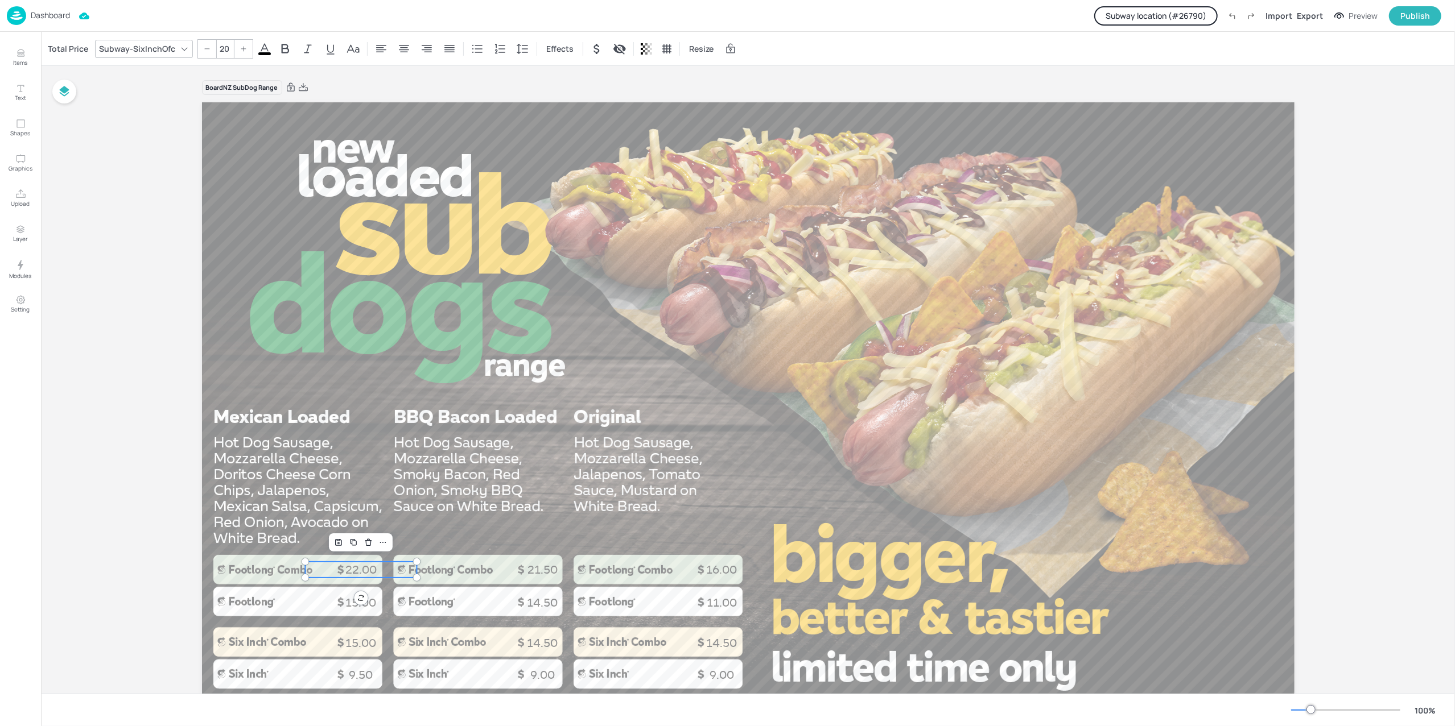
click at [371, 573] on p "22.00" at bounding box center [361, 570] width 112 height 16
click at [58, 51] on div "Total Price" at bounding box center [68, 49] width 45 height 18
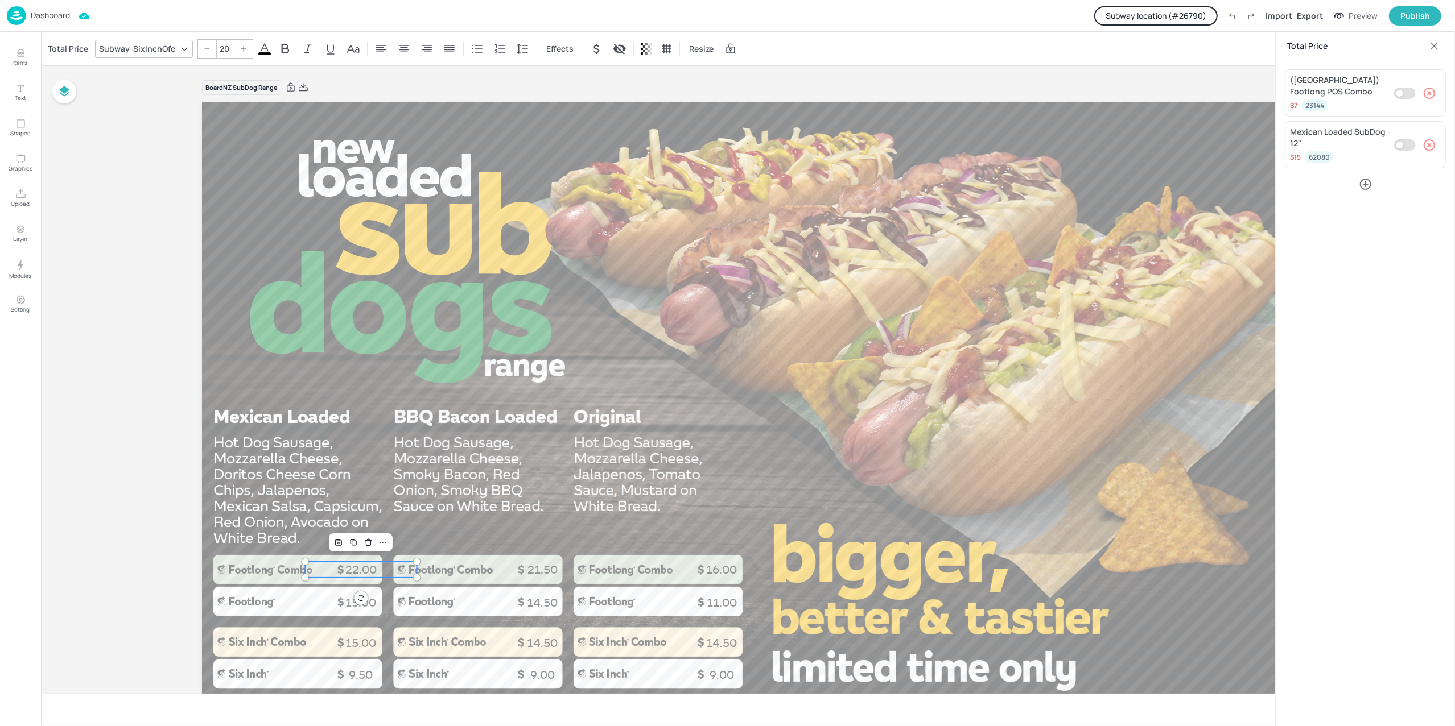
click at [32, 18] on p "Dashboard" at bounding box center [50, 15] width 39 height 8
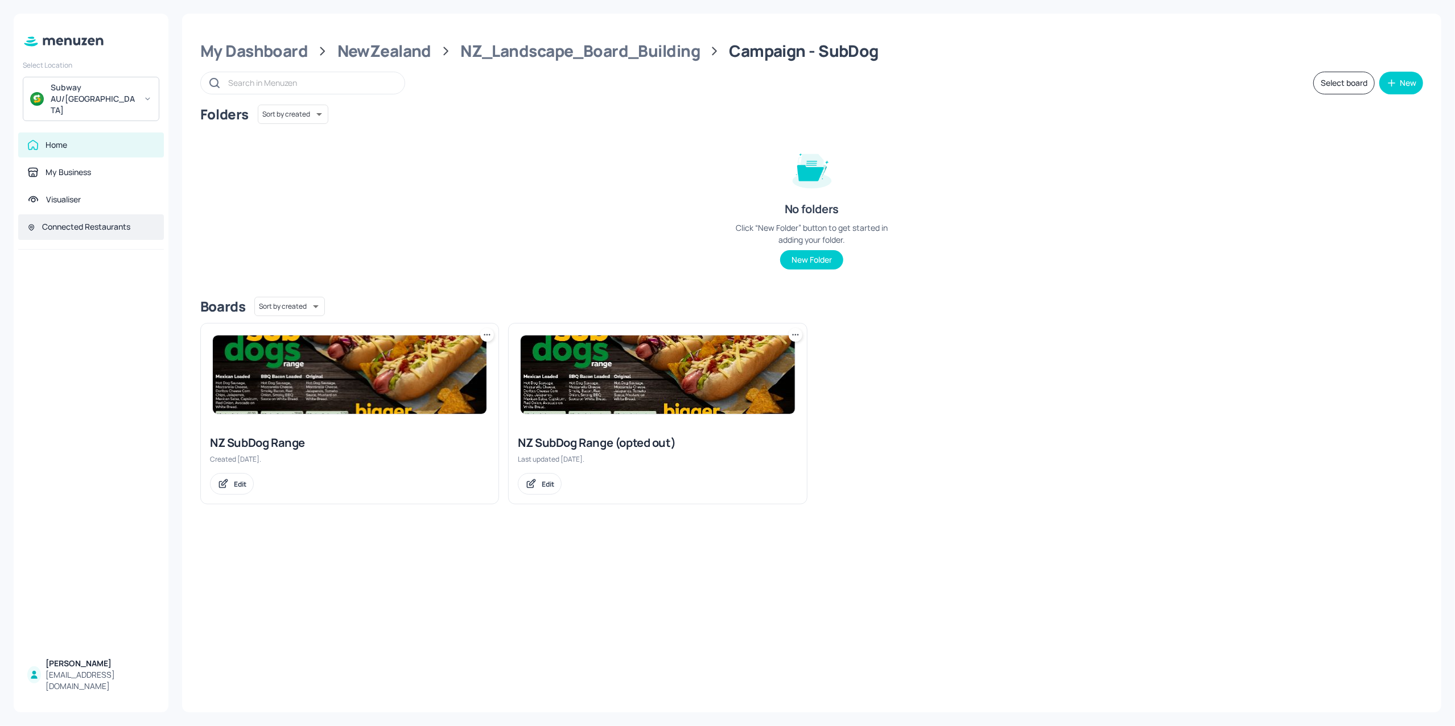
click at [88, 221] on div "Connected Restaurants" at bounding box center [86, 226] width 88 height 11
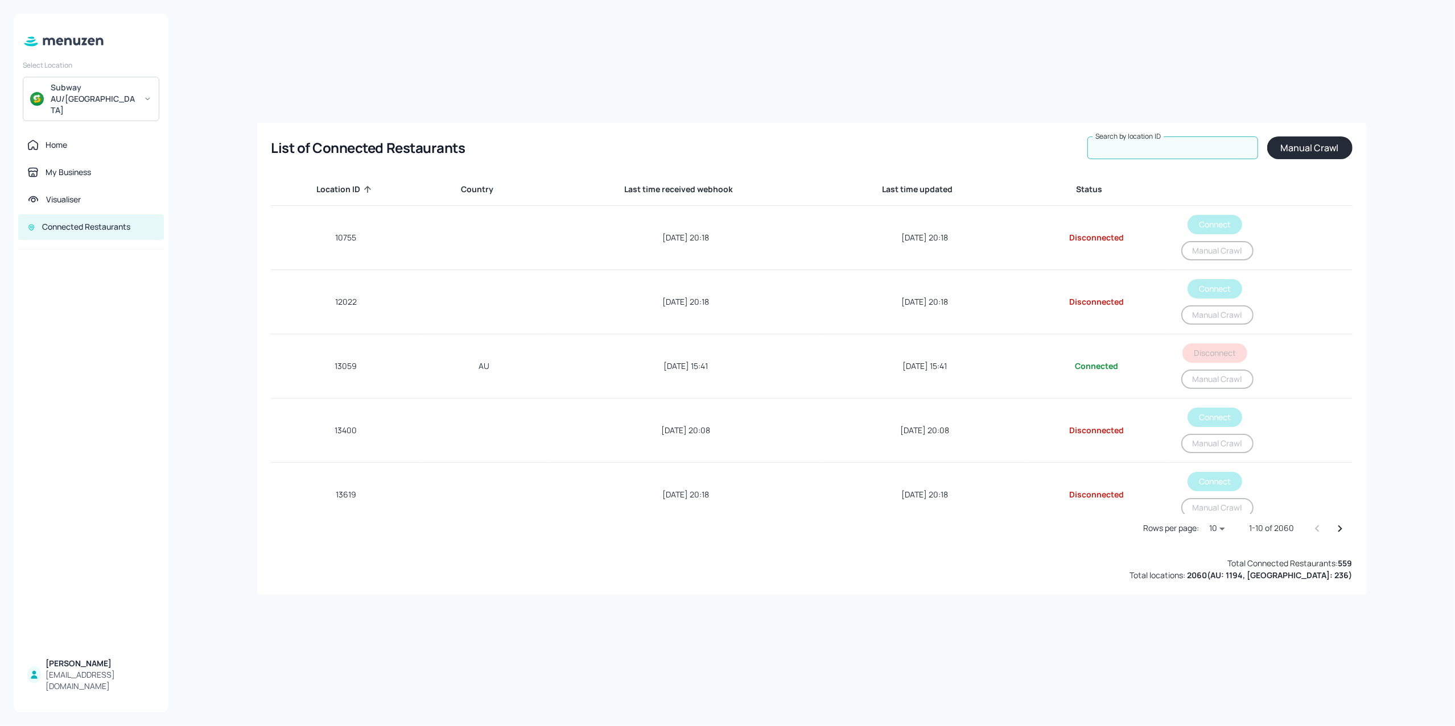
click at [1175, 146] on input "Search by location ID" at bounding box center [1172, 148] width 171 height 23
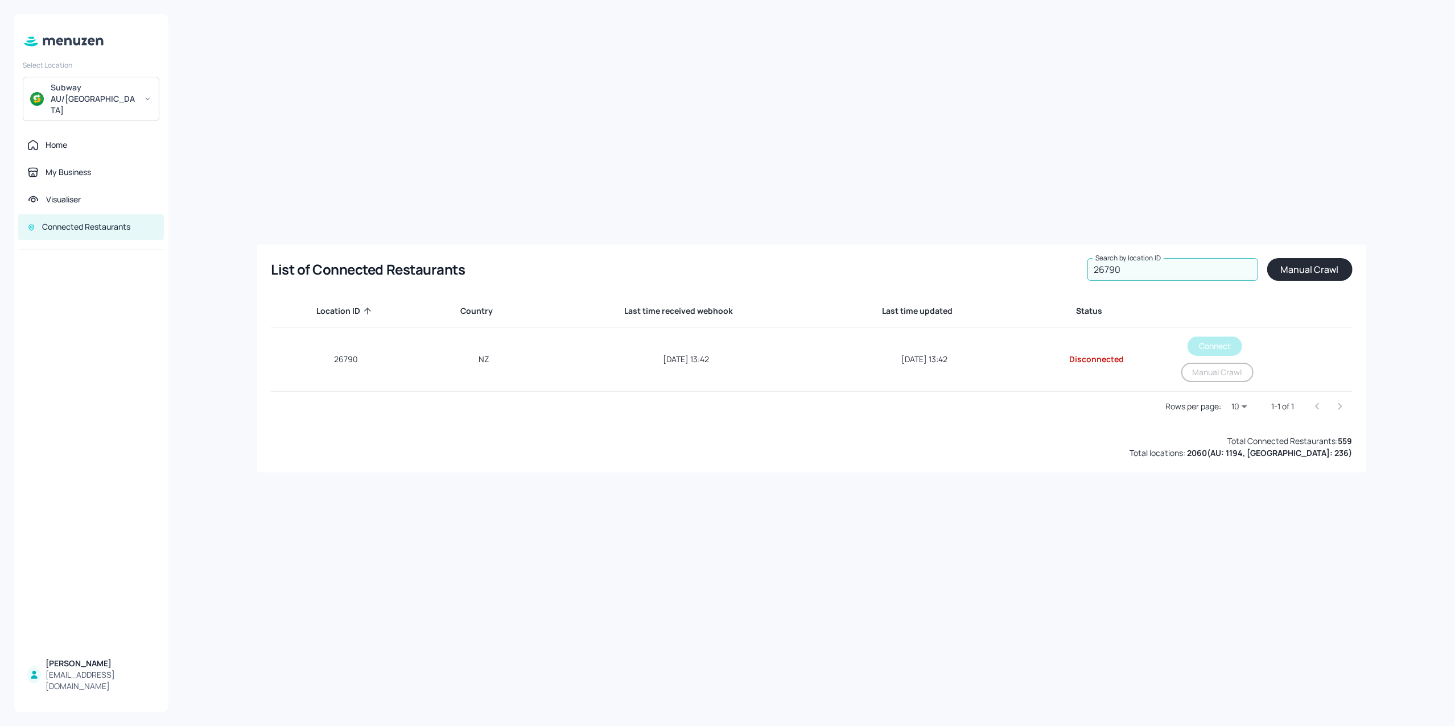
type input "26790"
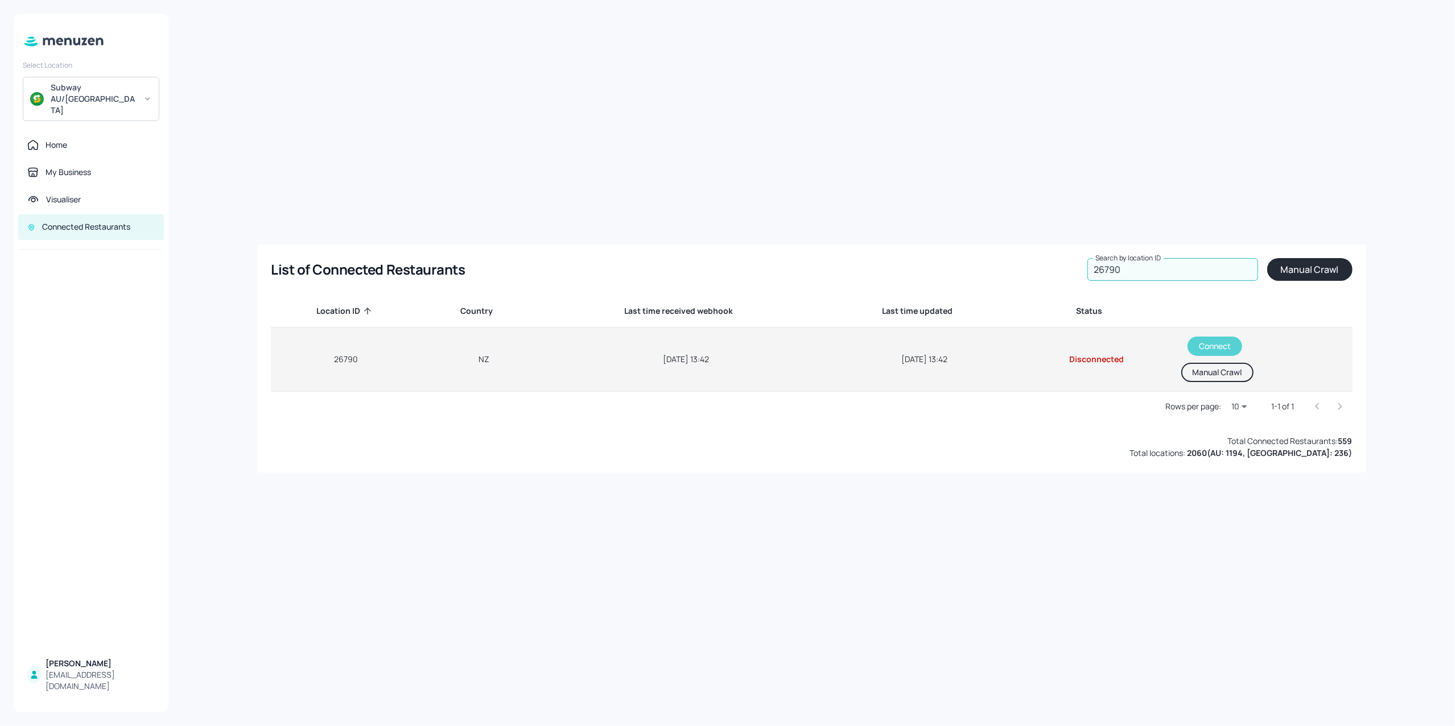
click at [1220, 340] on button "Connect" at bounding box center [1214, 346] width 55 height 19
click at [1191, 378] on button "Manual Crawl" at bounding box center [1213, 372] width 72 height 19
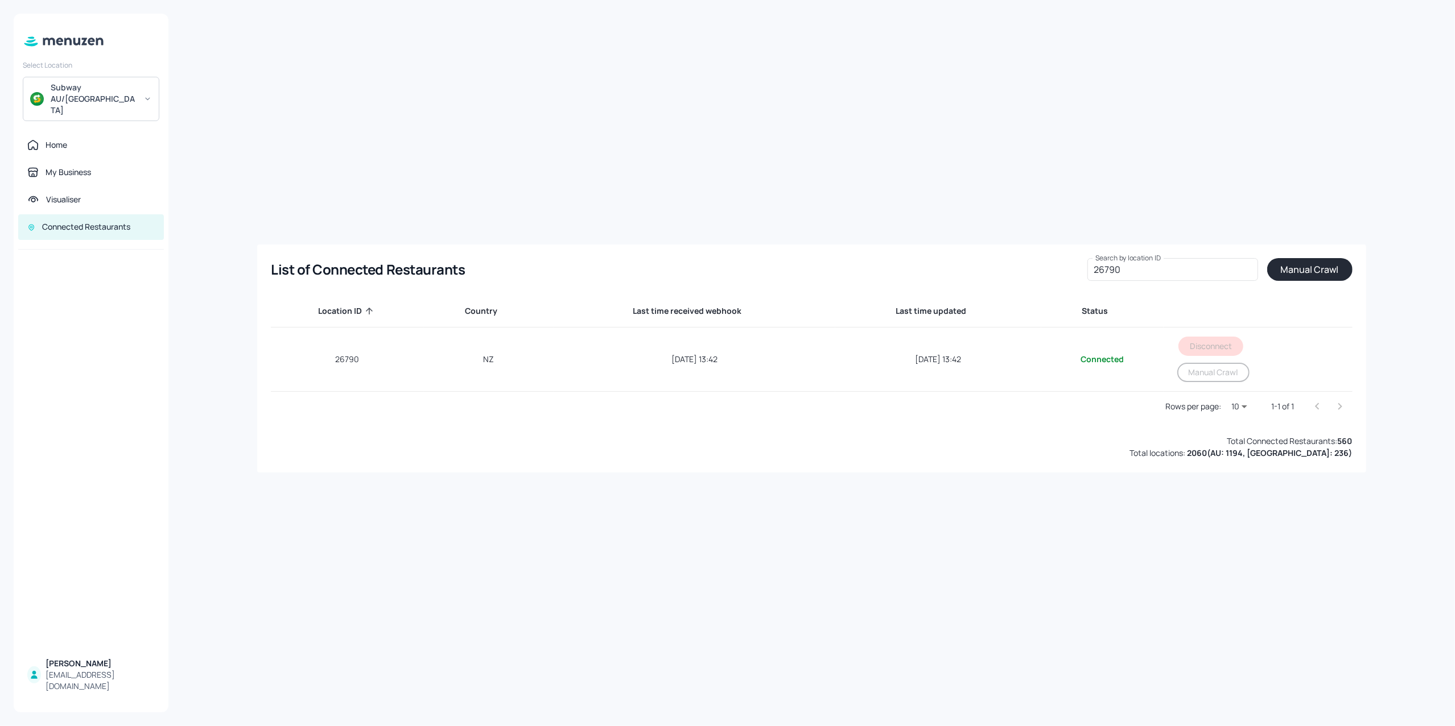
click at [321, 603] on div "List of Connected Restaurants Search by location ID 26790 Search by location ID…" at bounding box center [811, 363] width 1259 height 699
click at [64, 139] on div "Home" at bounding box center [57, 144] width 22 height 11
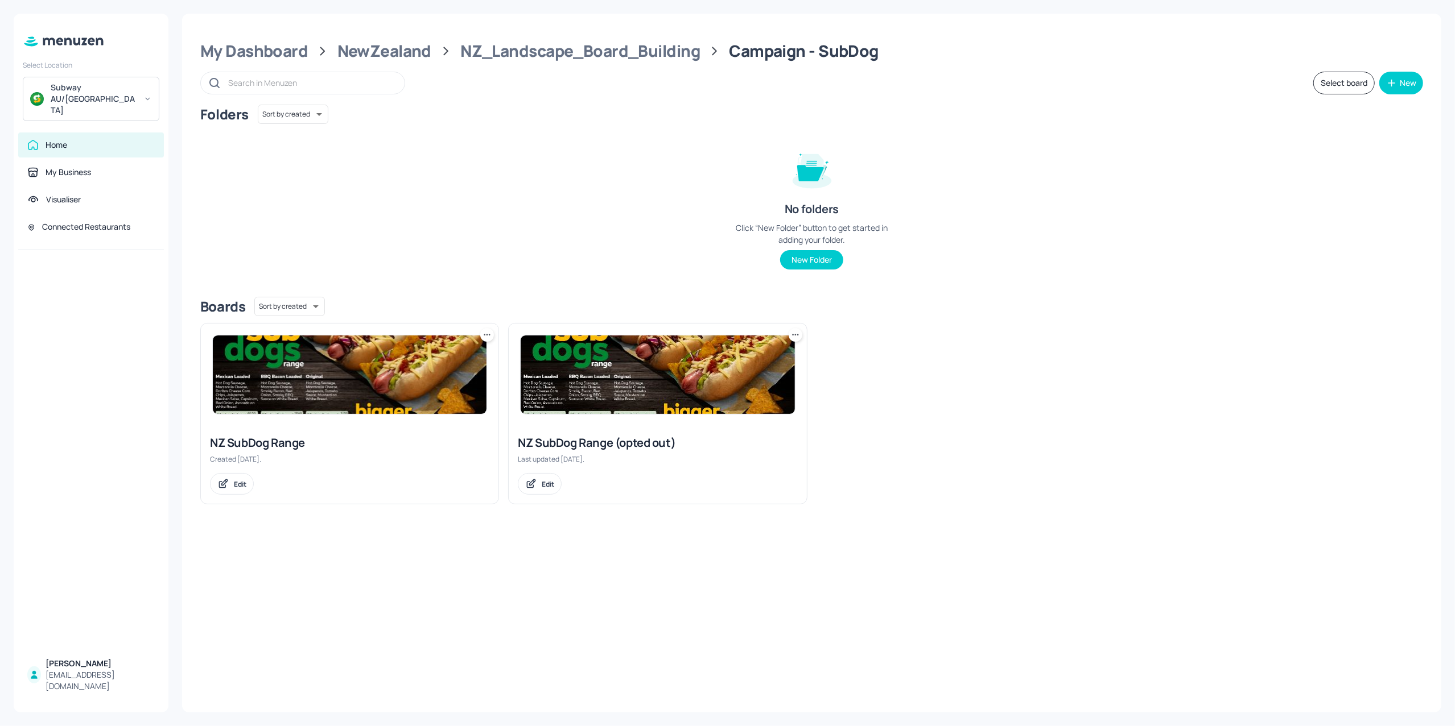
click at [351, 353] on img at bounding box center [350, 375] width 274 height 79
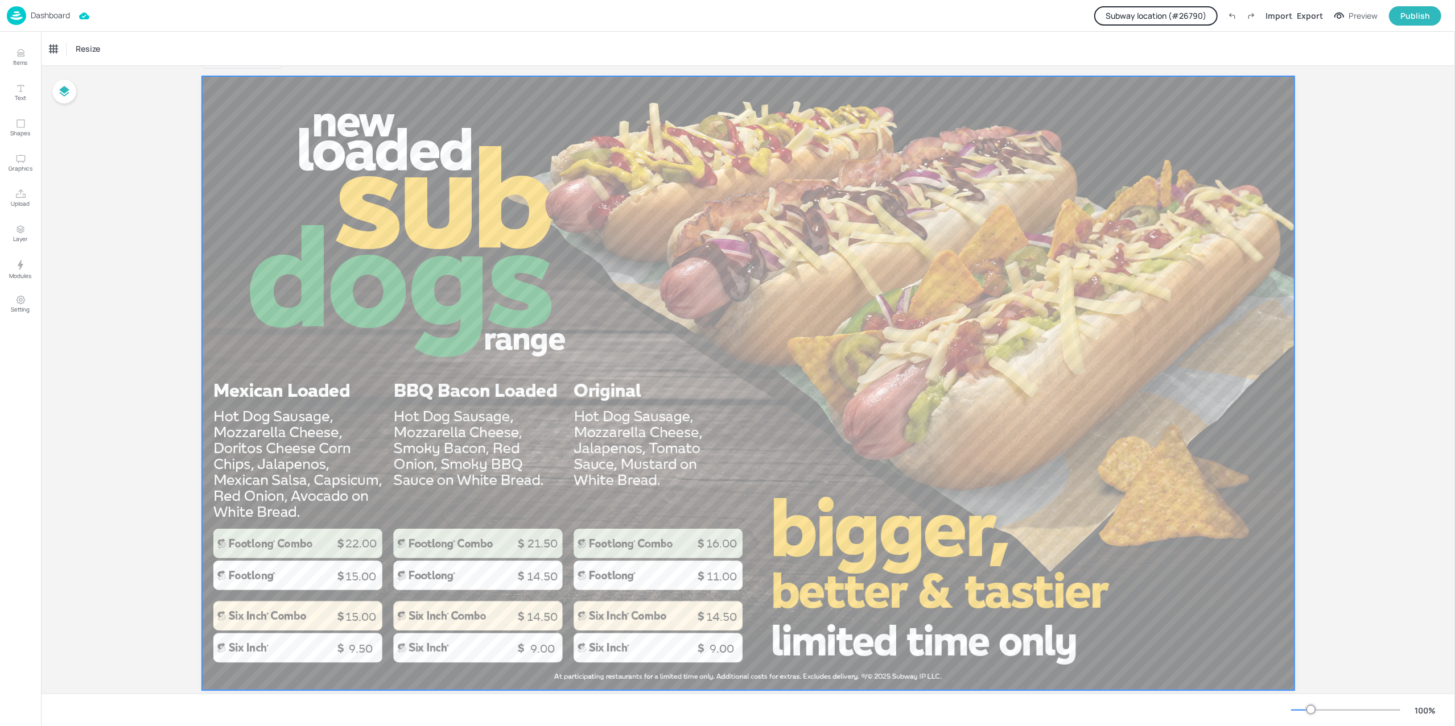
scroll to position [51, 0]
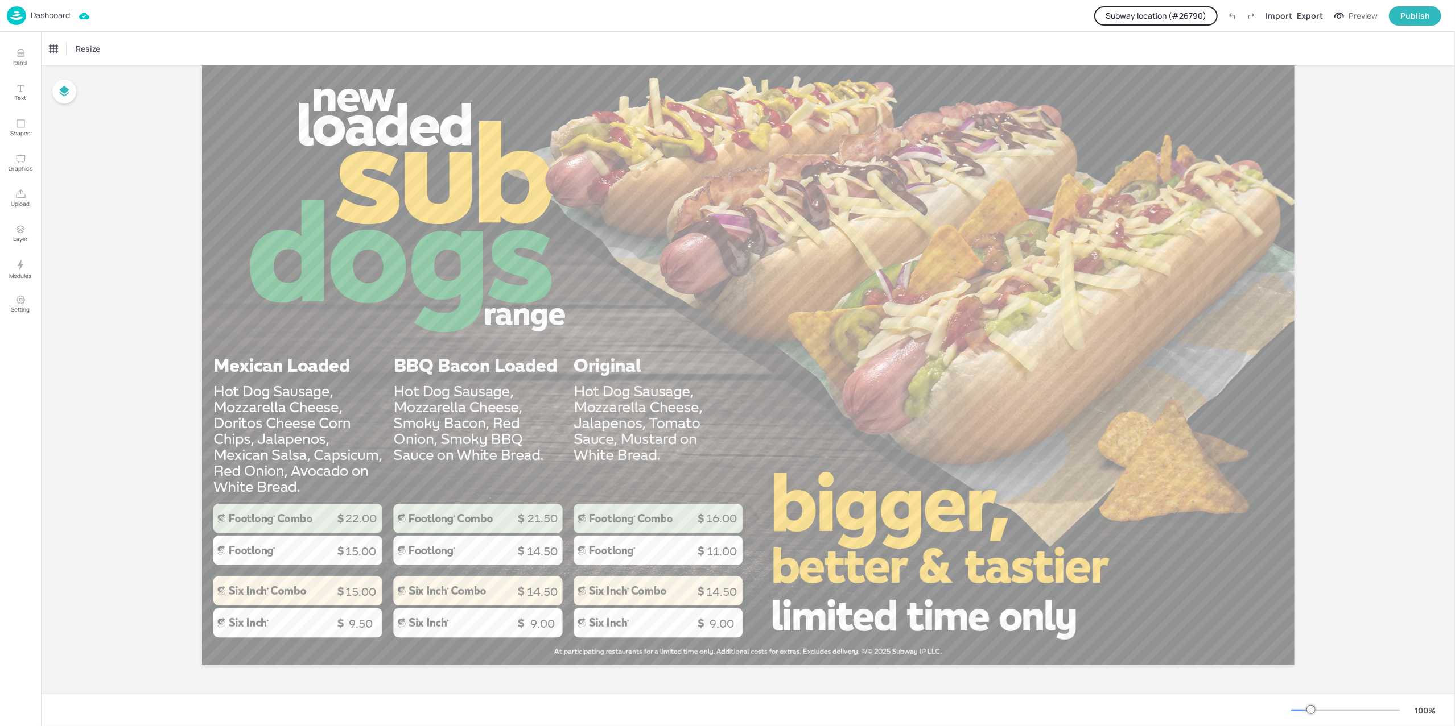
click at [48, 16] on p "Dashboard" at bounding box center [50, 15] width 39 height 8
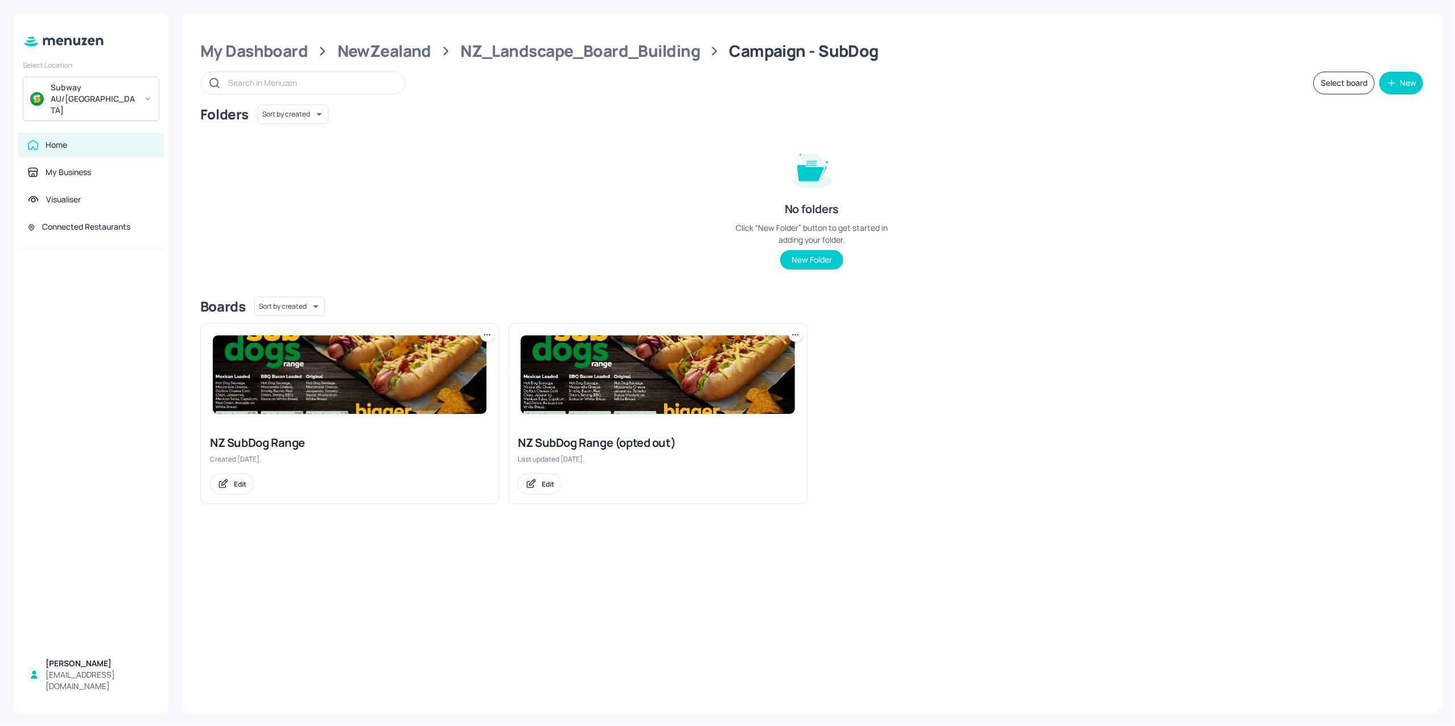
click at [629, 391] on img at bounding box center [657, 375] width 274 height 79
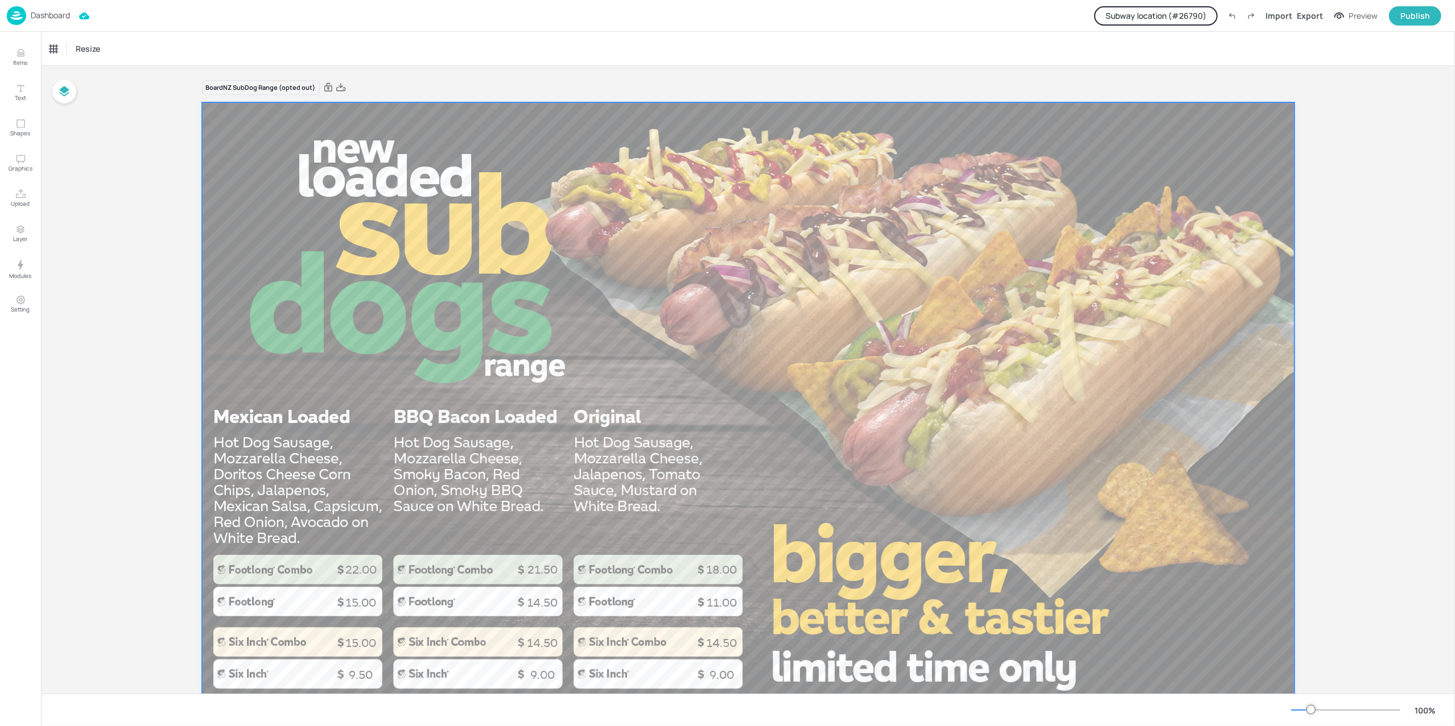
scroll to position [51, 0]
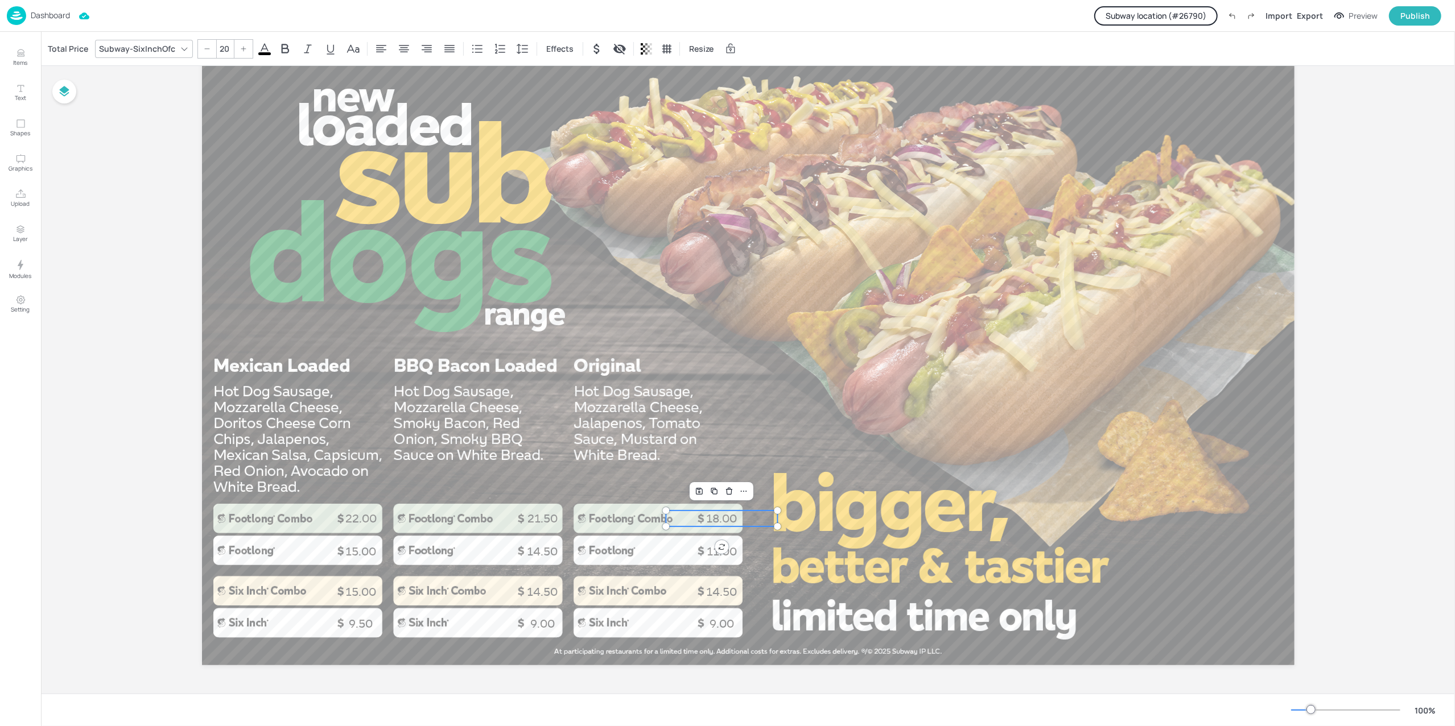
click at [697, 515] on p "18.00" at bounding box center [722, 519] width 112 height 16
click at [76, 46] on div "Total Price" at bounding box center [68, 49] width 45 height 18
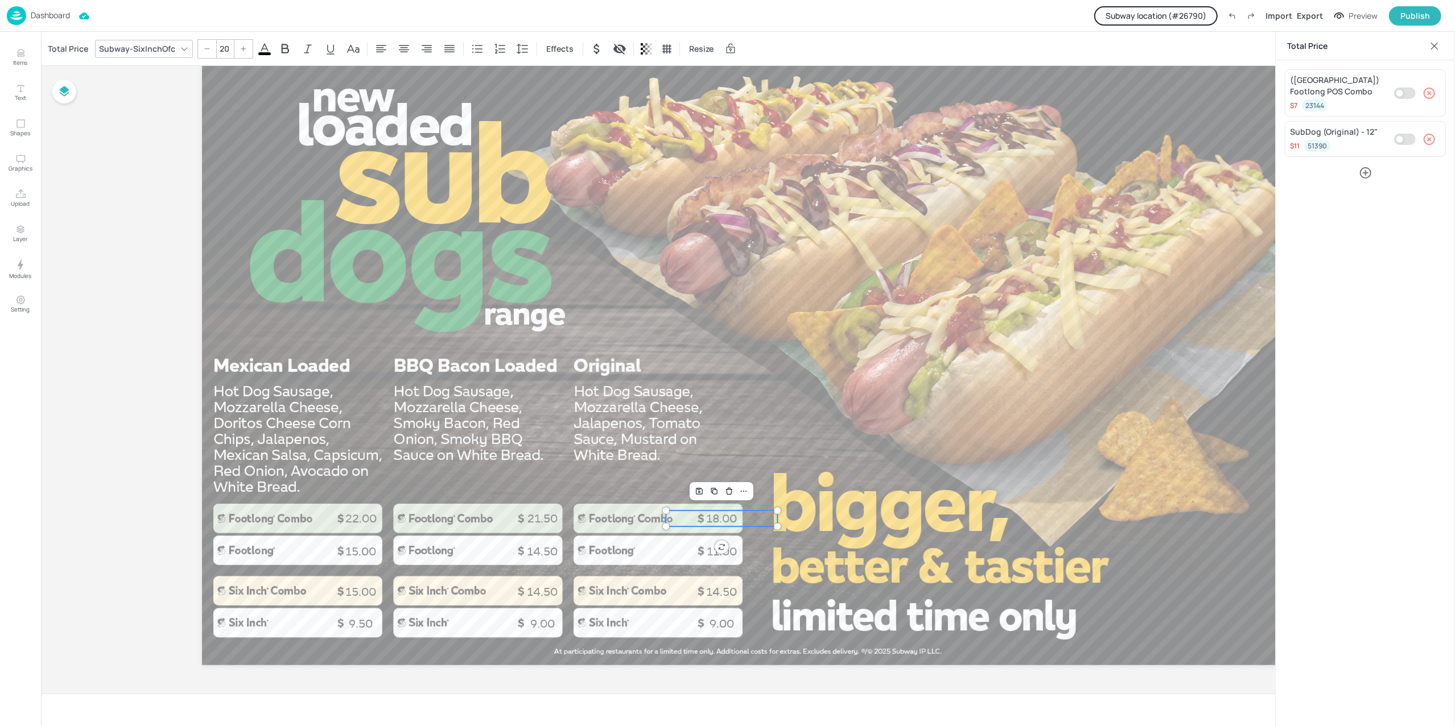
click at [59, 14] on p "Dashboard" at bounding box center [50, 15] width 39 height 8
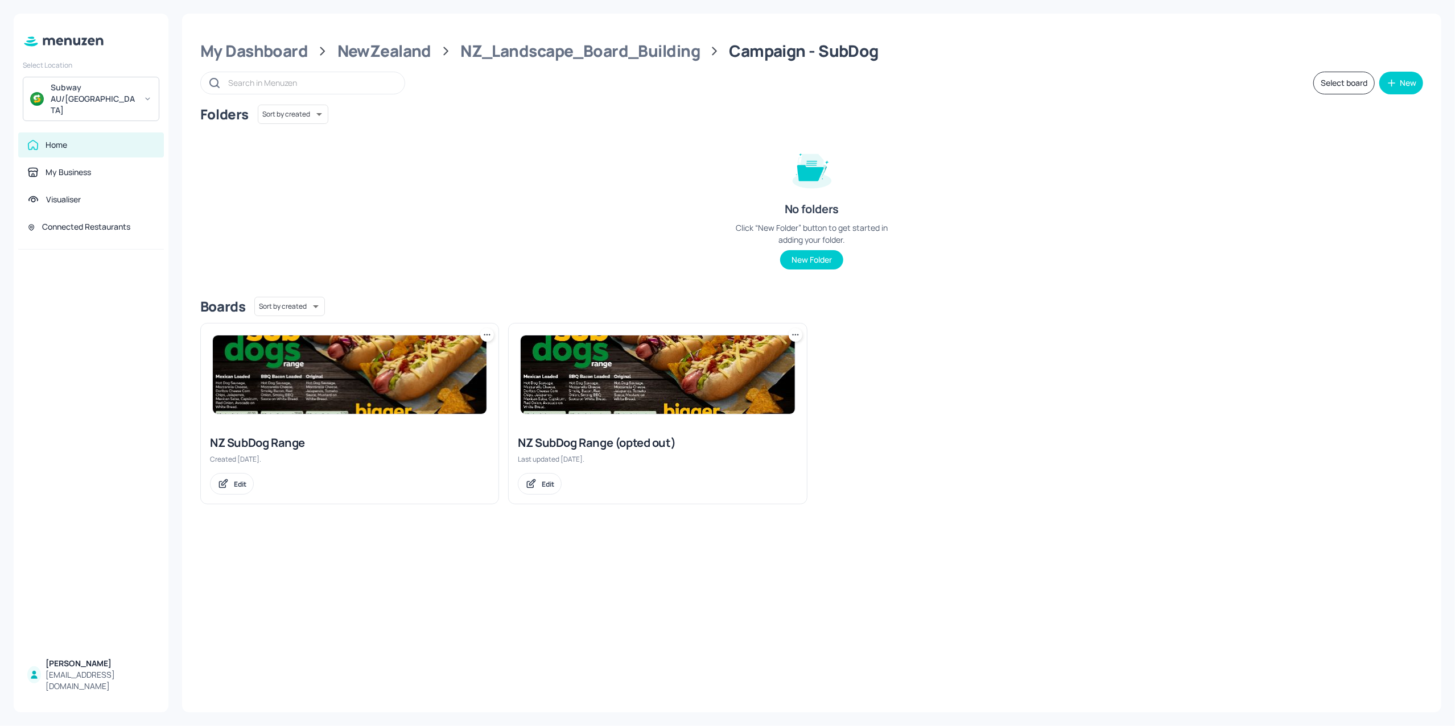
click at [340, 383] on img at bounding box center [350, 375] width 274 height 79
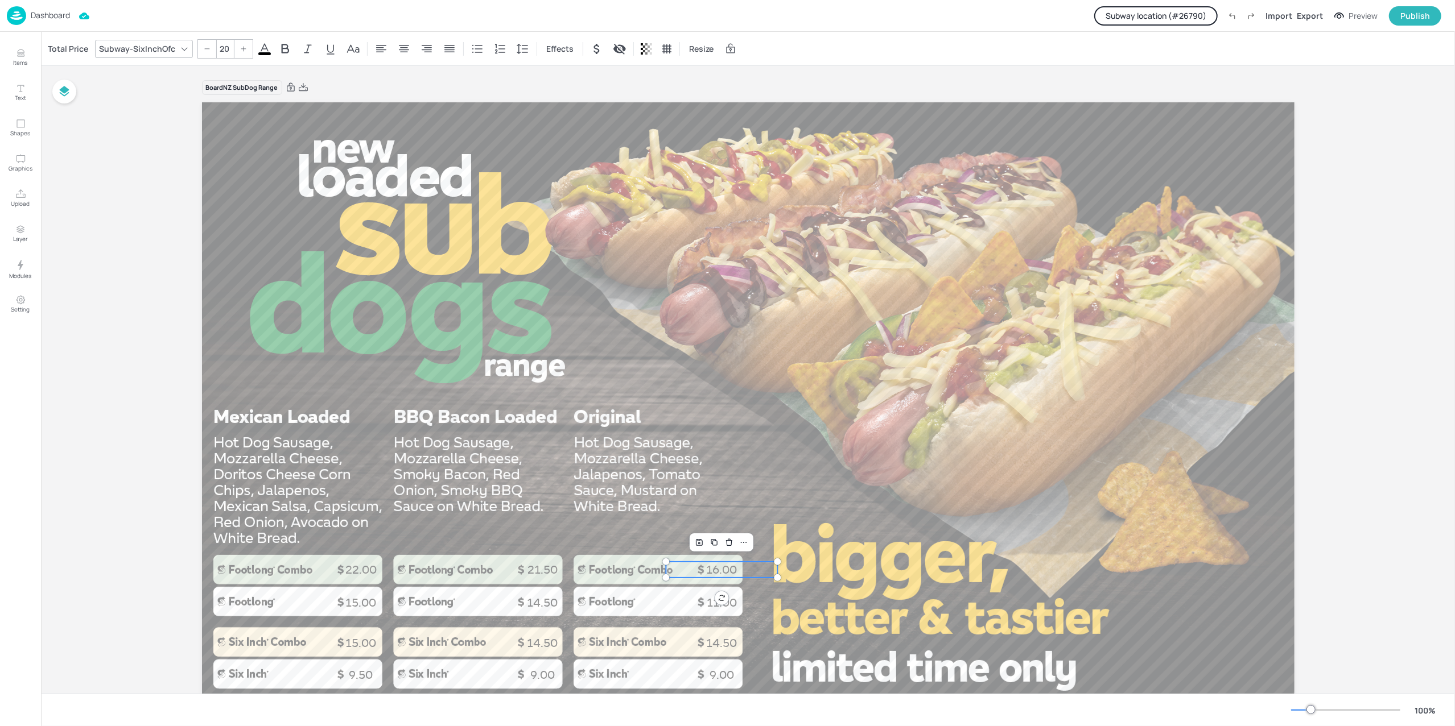
click at [708, 575] on p "16.00" at bounding box center [722, 570] width 112 height 16
click at [59, 53] on div "Total Price" at bounding box center [68, 49] width 45 height 18
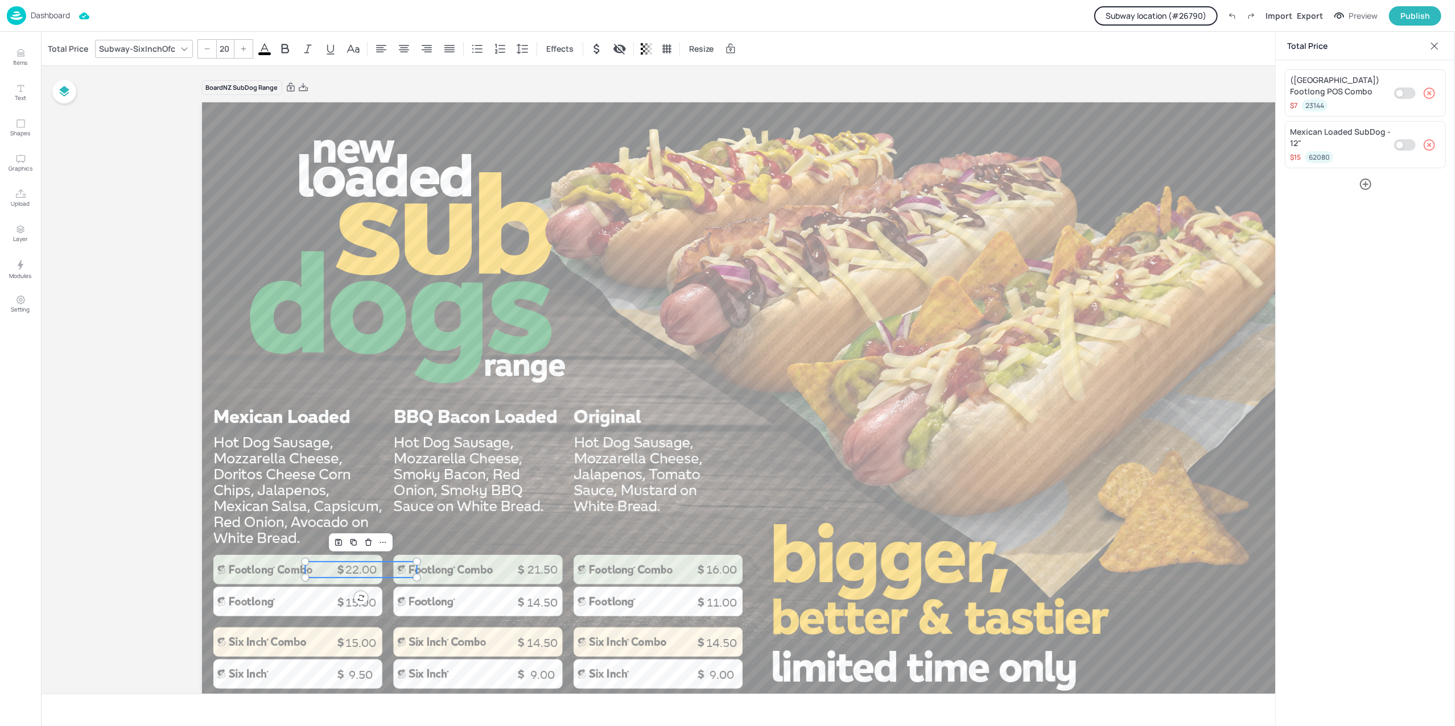
click at [360, 576] on p "22.00" at bounding box center [361, 570] width 112 height 16
click at [526, 569] on p "21.50" at bounding box center [542, 570] width 112 height 16
click at [722, 571] on p "16.00" at bounding box center [722, 570] width 112 height 16
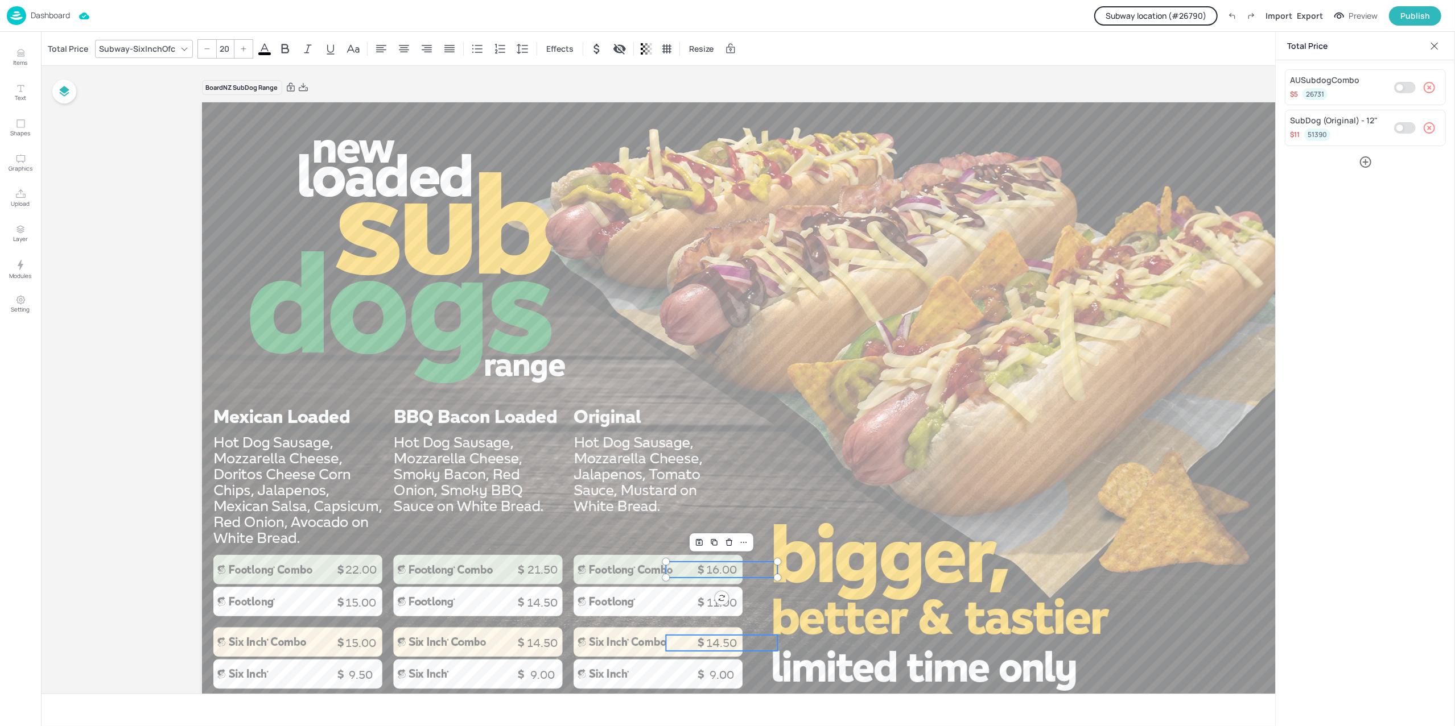
click at [713, 644] on p "14.50" at bounding box center [722, 643] width 112 height 16
type input "20"
click at [352, 568] on p "22.00" at bounding box center [361, 570] width 112 height 16
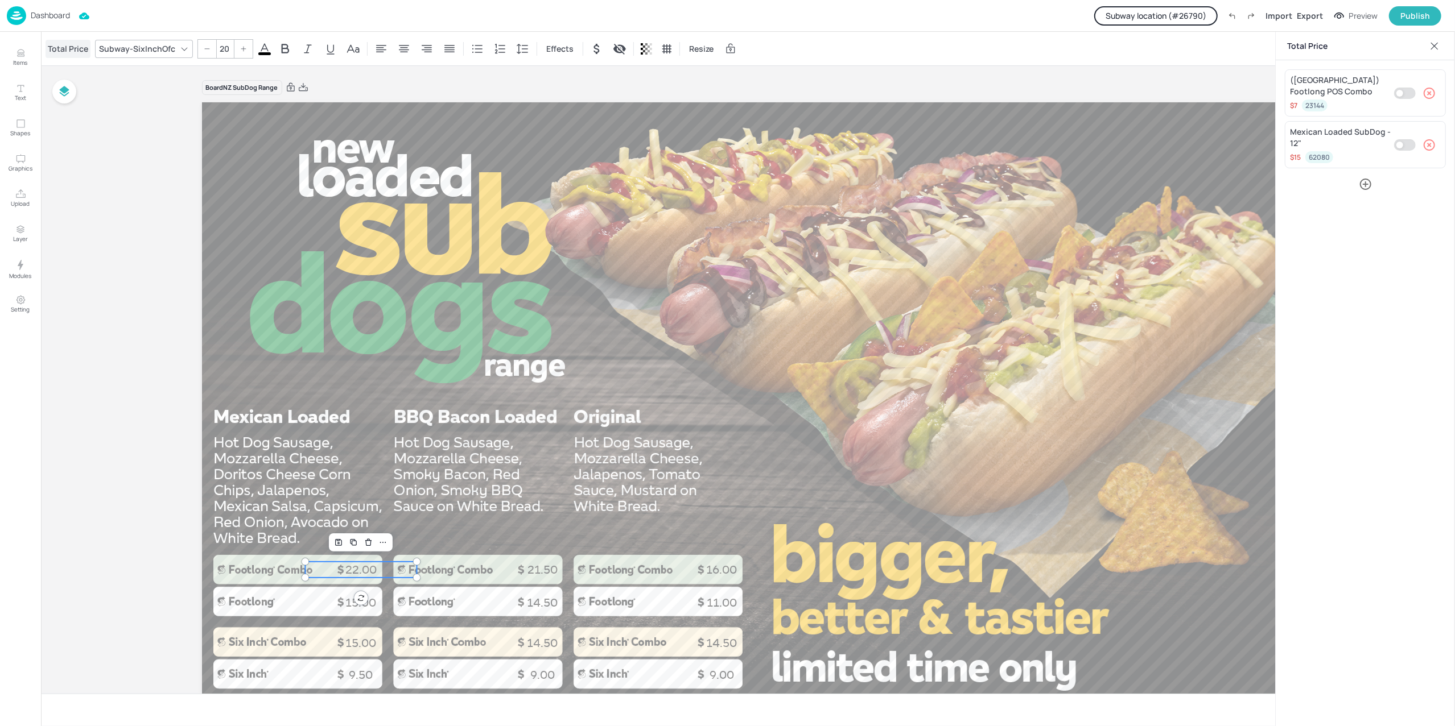
click at [71, 48] on div "Total Price" at bounding box center [68, 49] width 45 height 18
click at [57, 13] on p "Dashboard" at bounding box center [50, 15] width 39 height 8
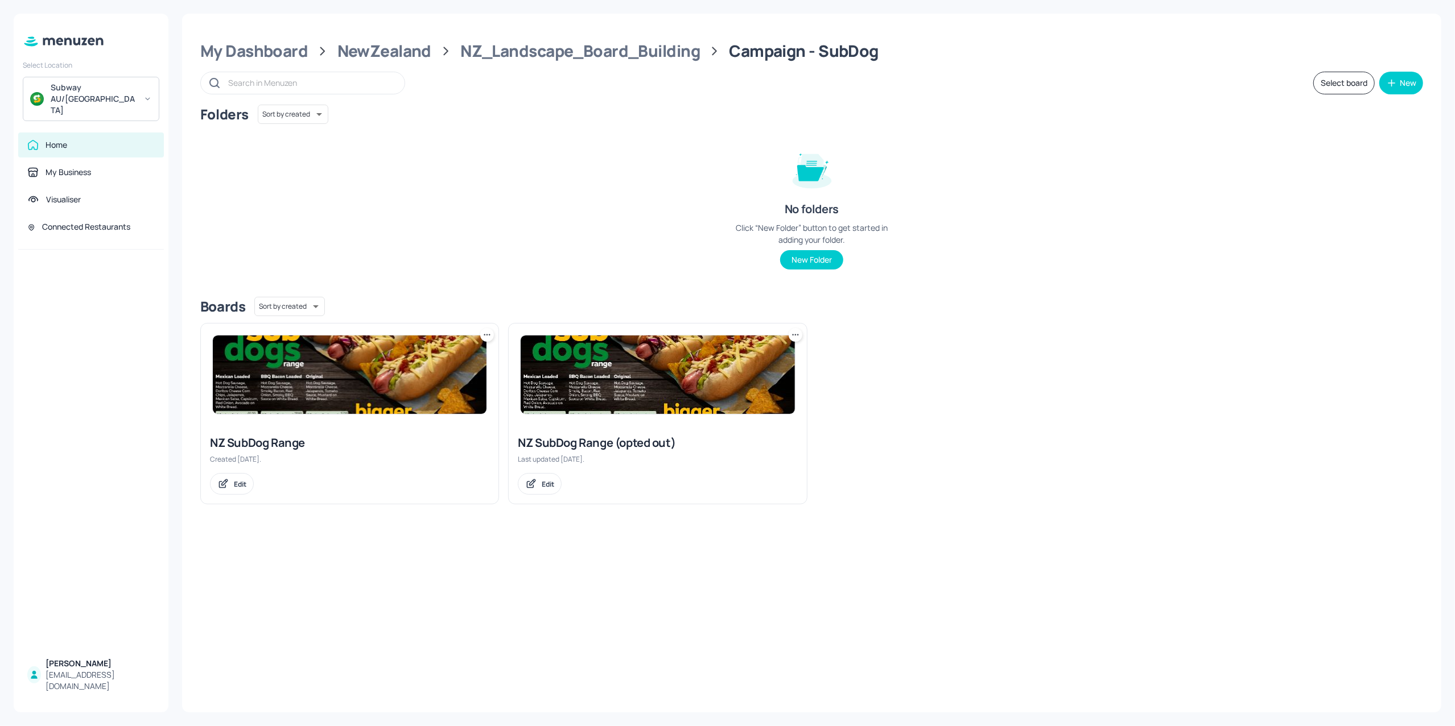
click at [631, 390] on img at bounding box center [657, 375] width 274 height 79
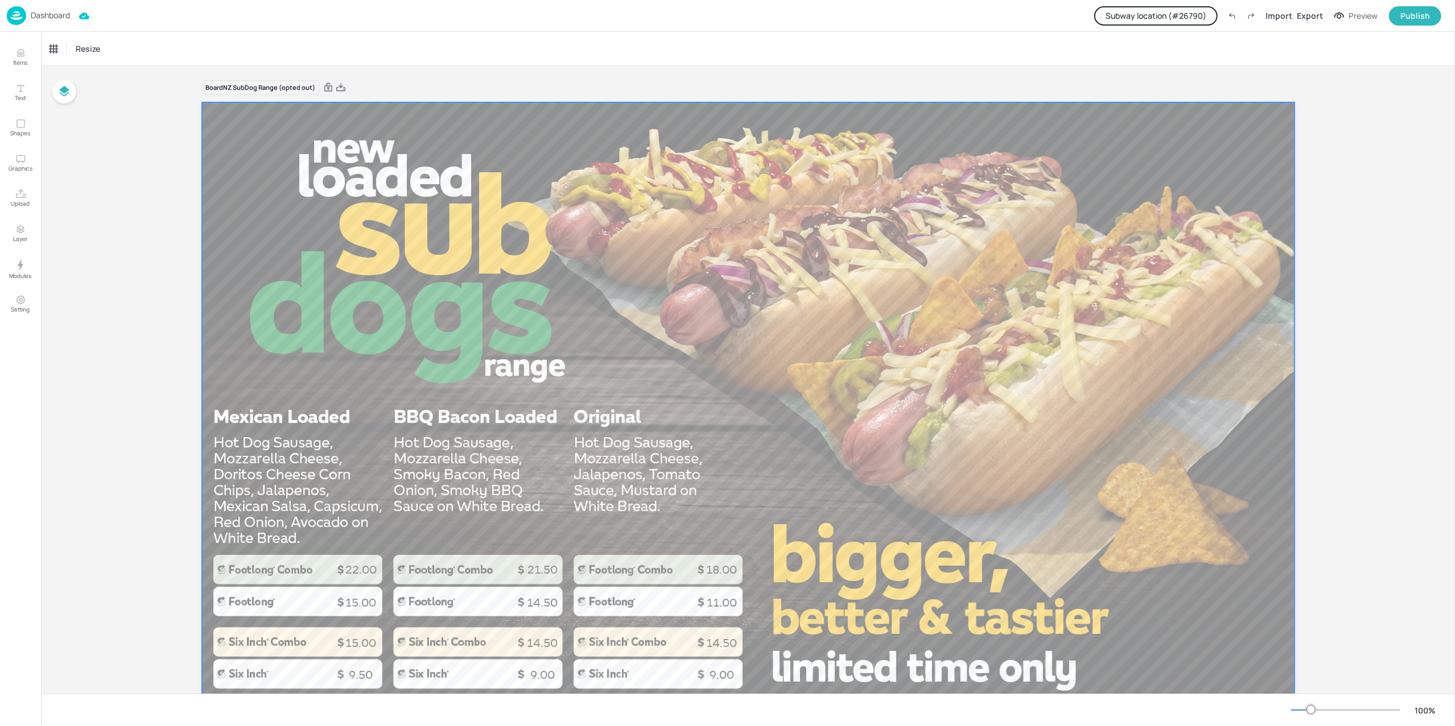
scroll to position [51, 0]
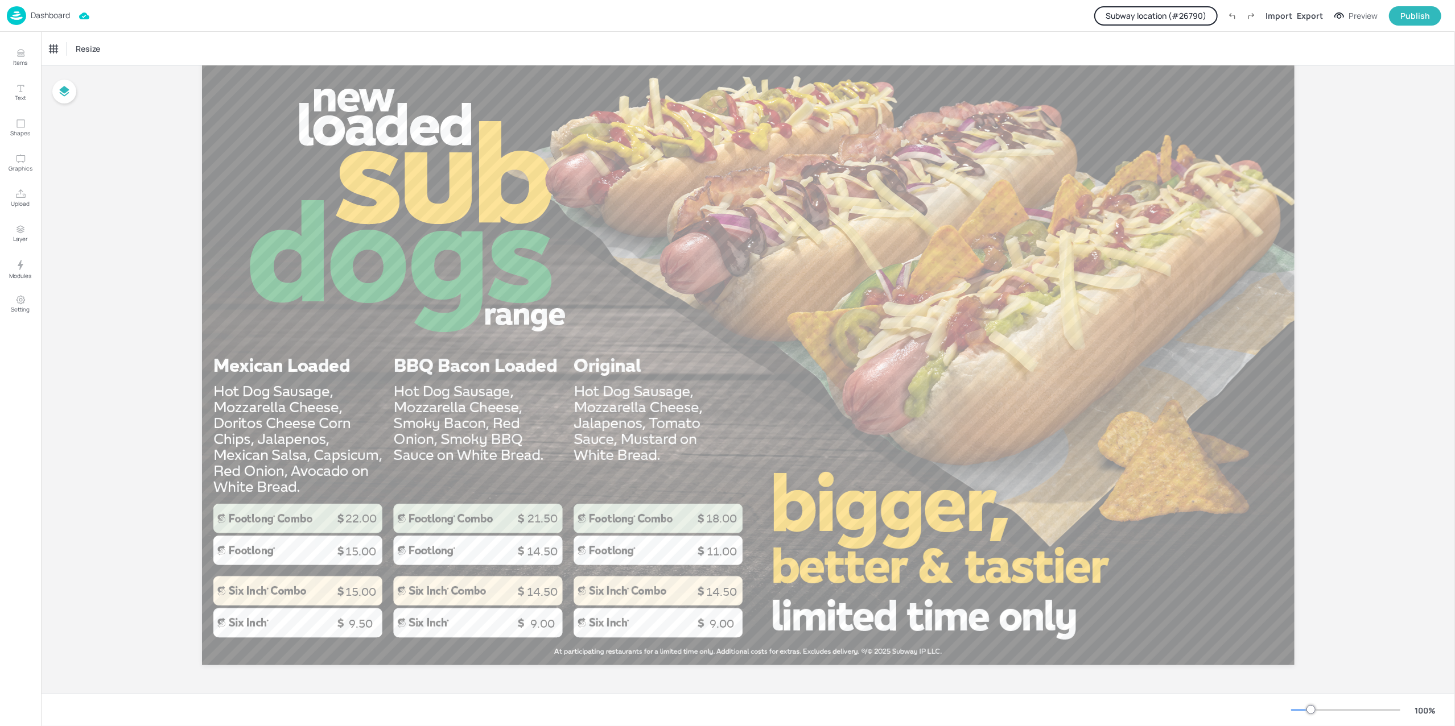
click at [51, 15] on p "Dashboard" at bounding box center [50, 15] width 39 height 8
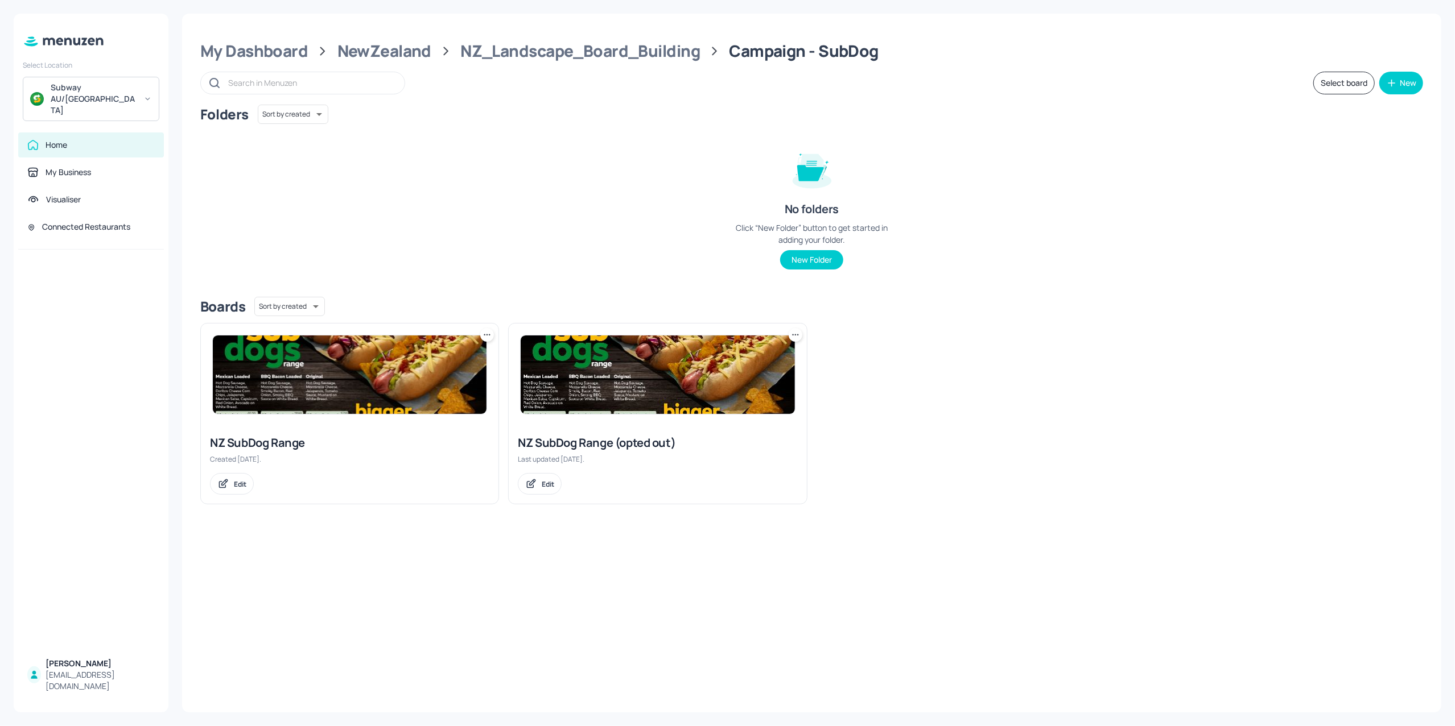
click at [296, 382] on img at bounding box center [350, 375] width 274 height 79
